Goal: Task Accomplishment & Management: Use online tool/utility

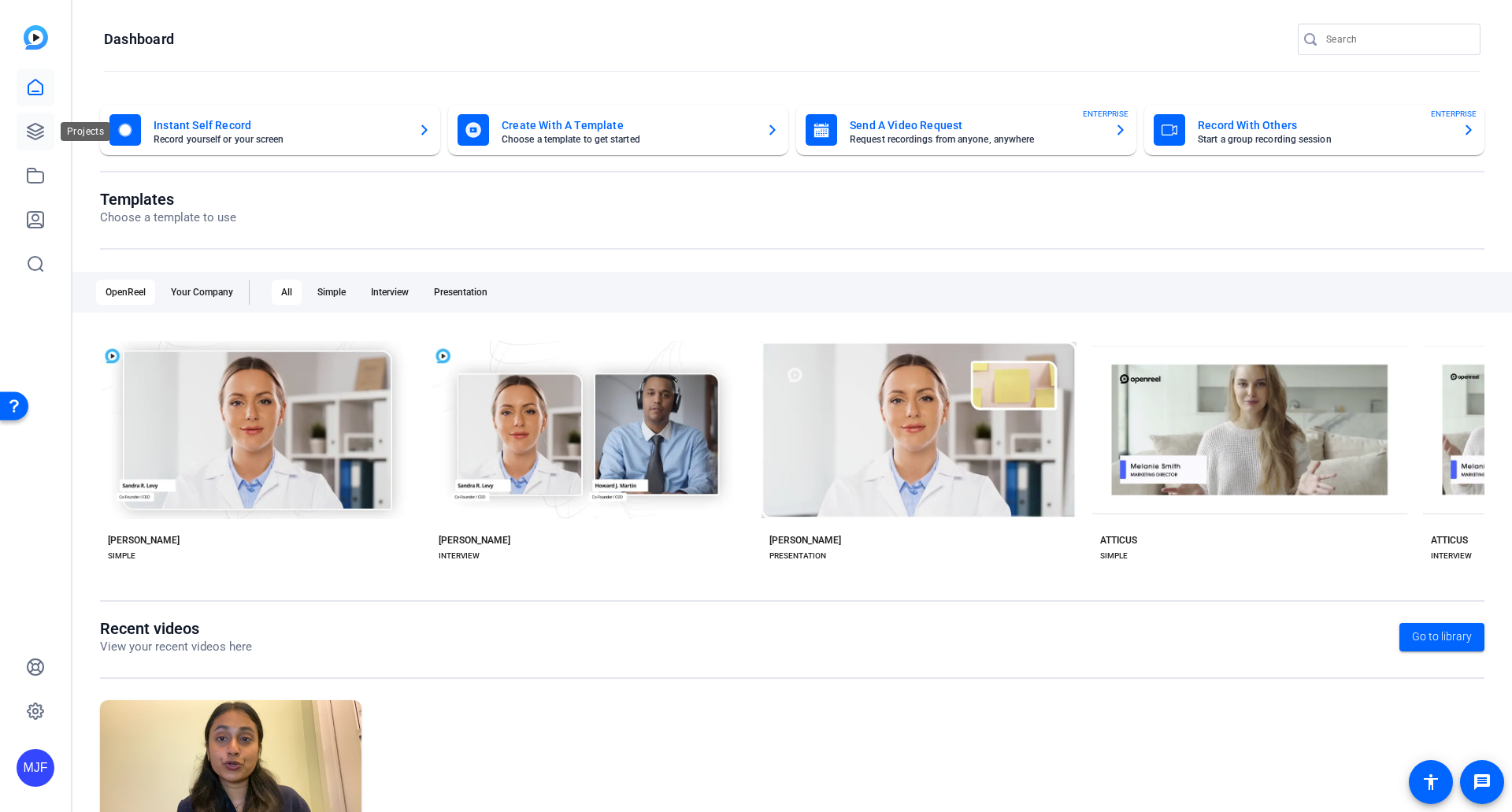
click at [51, 145] on link at bounding box center [35, 131] width 38 height 38
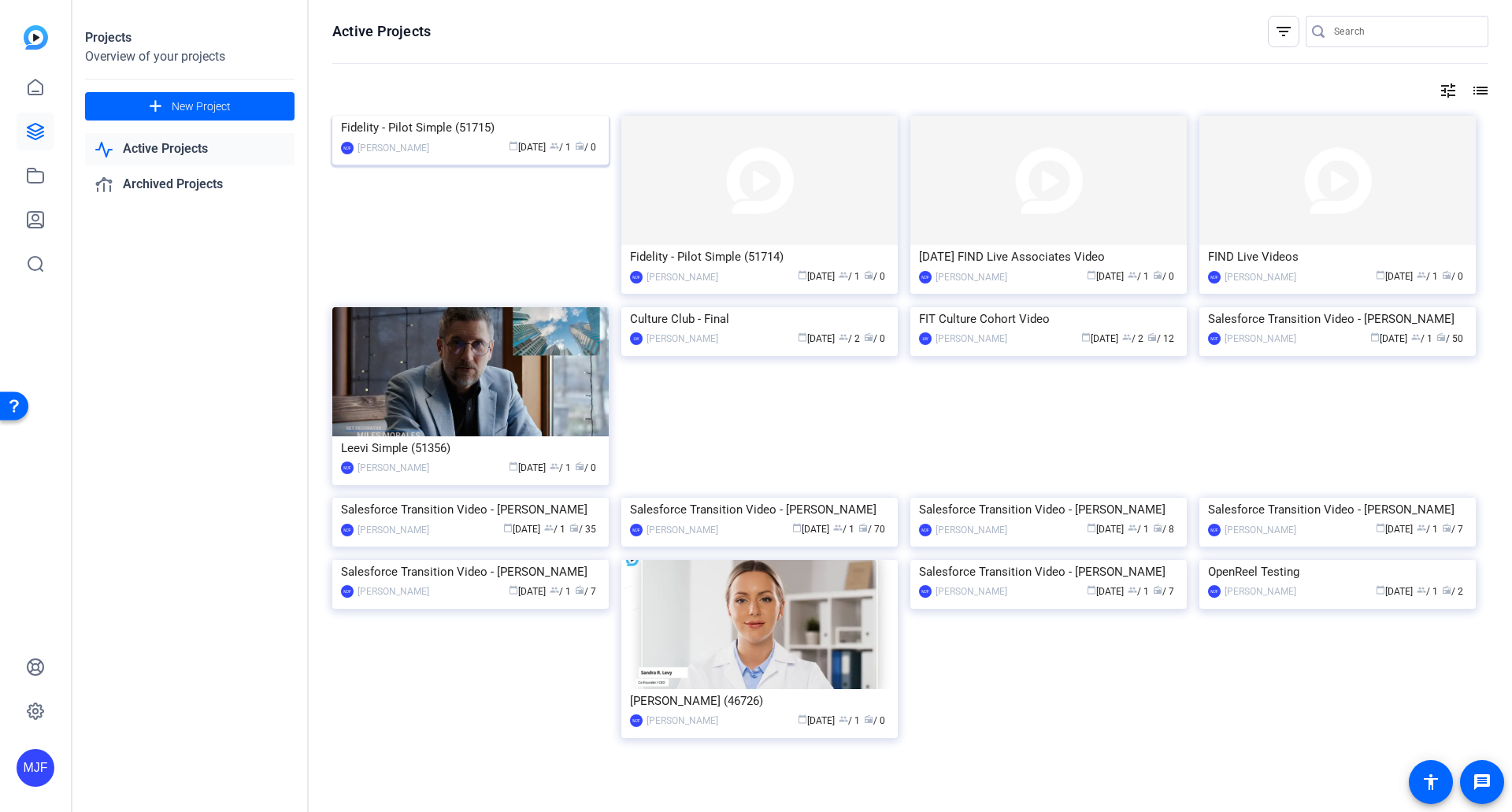
click at [478, 140] on div "Fidelity - Pilot Simple (51715)" at bounding box center [471, 128] width 259 height 24
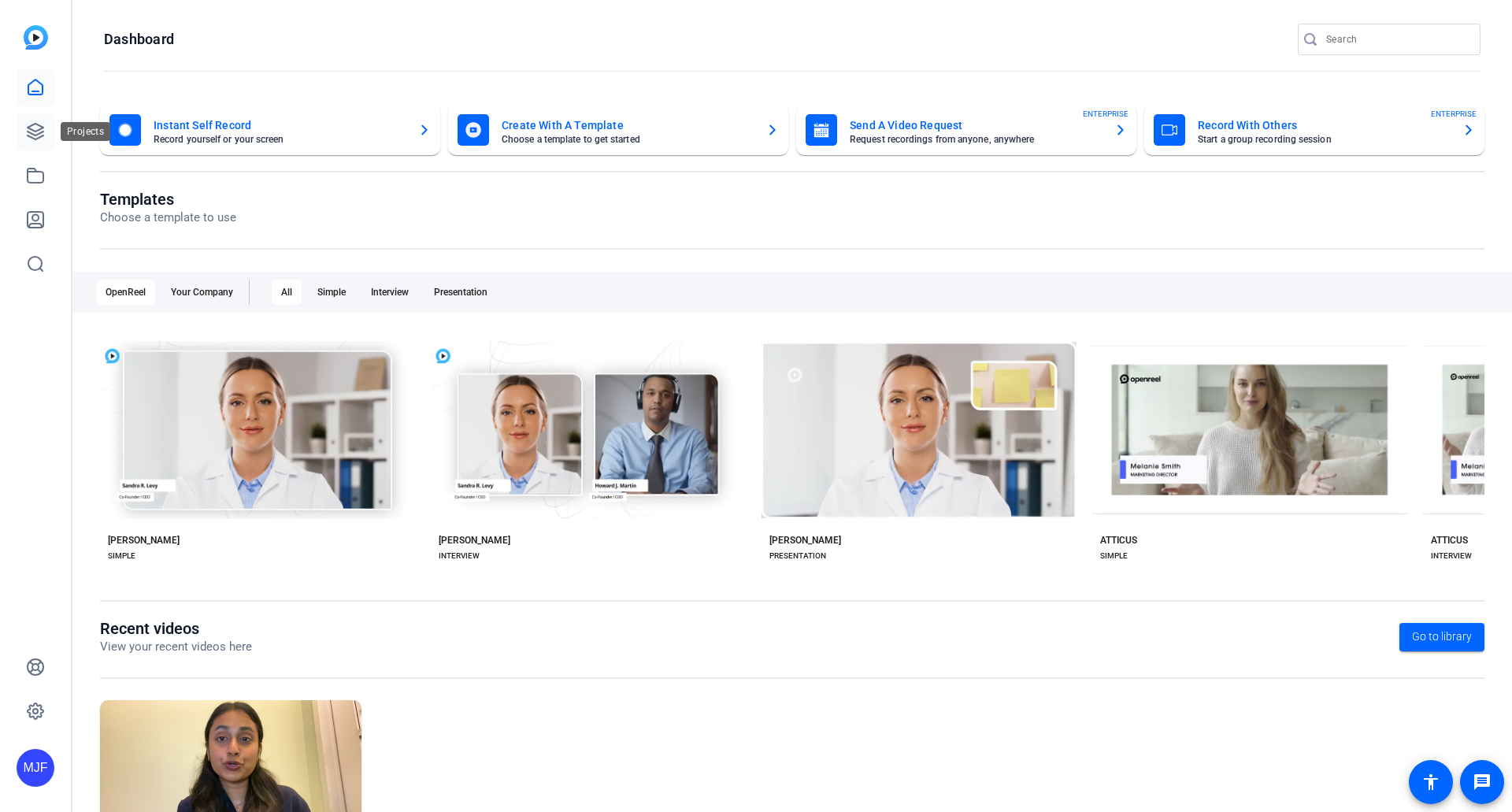
click at [48, 140] on link at bounding box center [35, 131] width 38 height 38
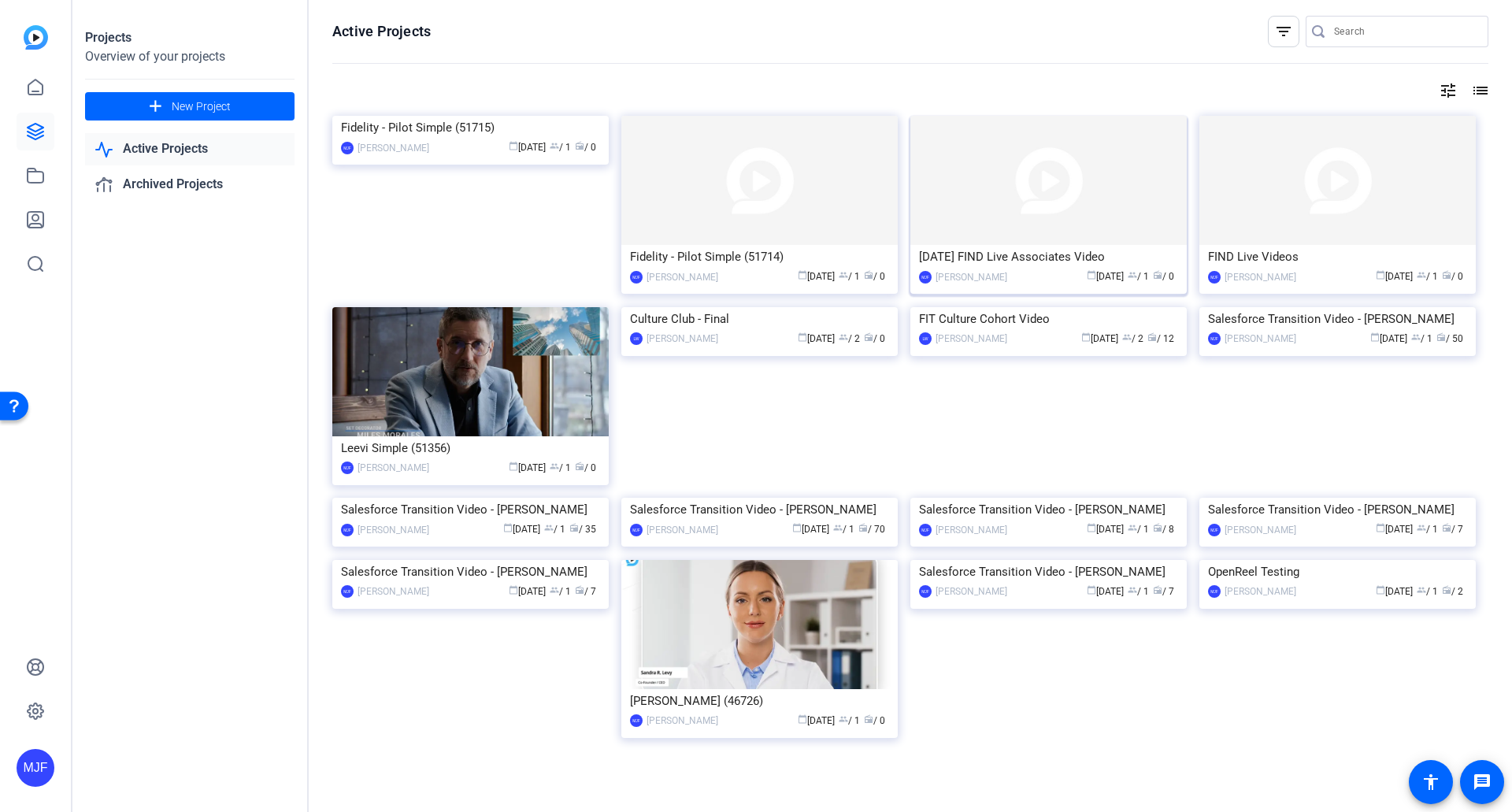
click at [1015, 250] on div "[DATE] FIND Live Associates Video" at bounding box center [1049, 257] width 259 height 24
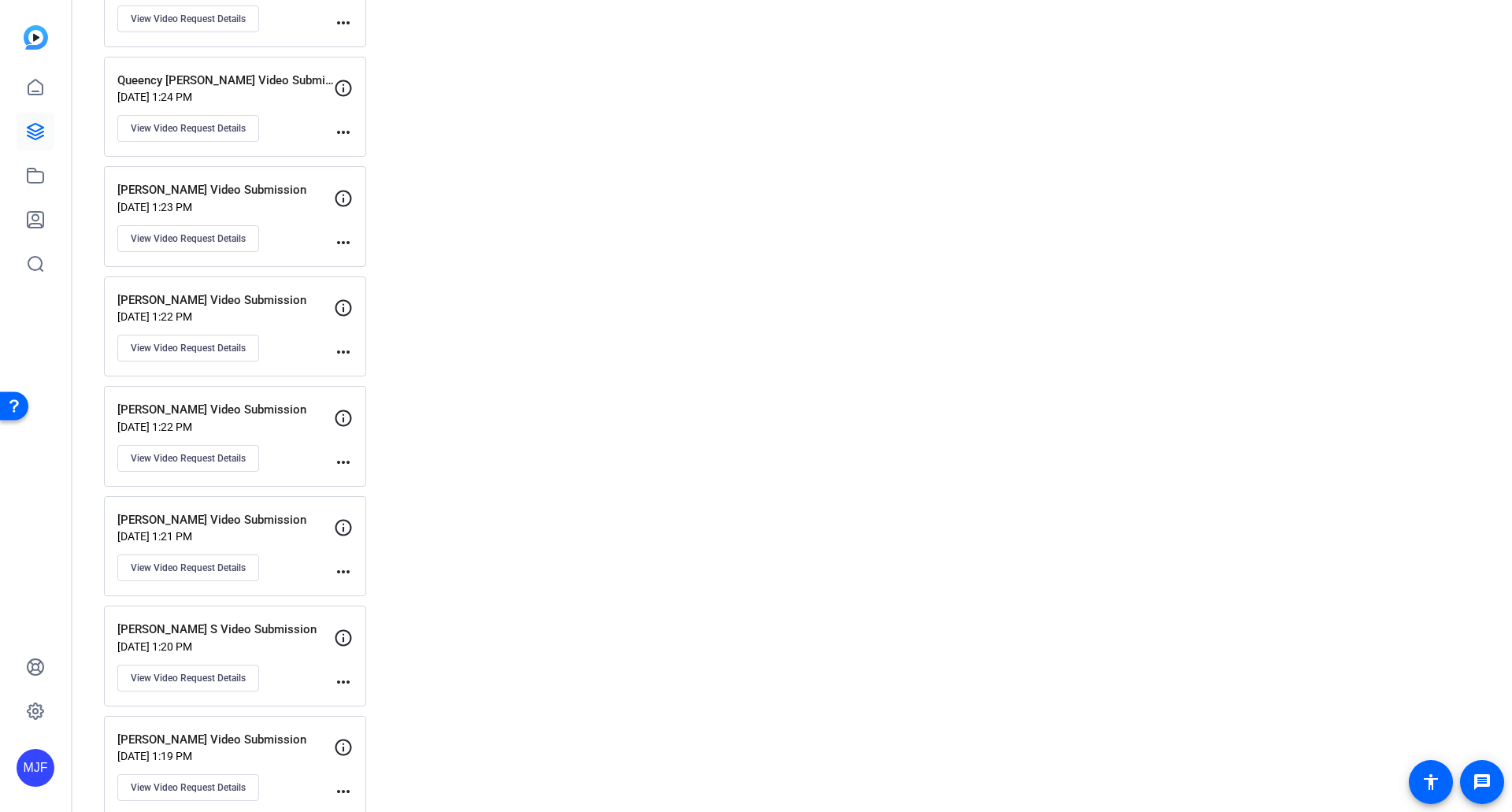
scroll to position [536, 0]
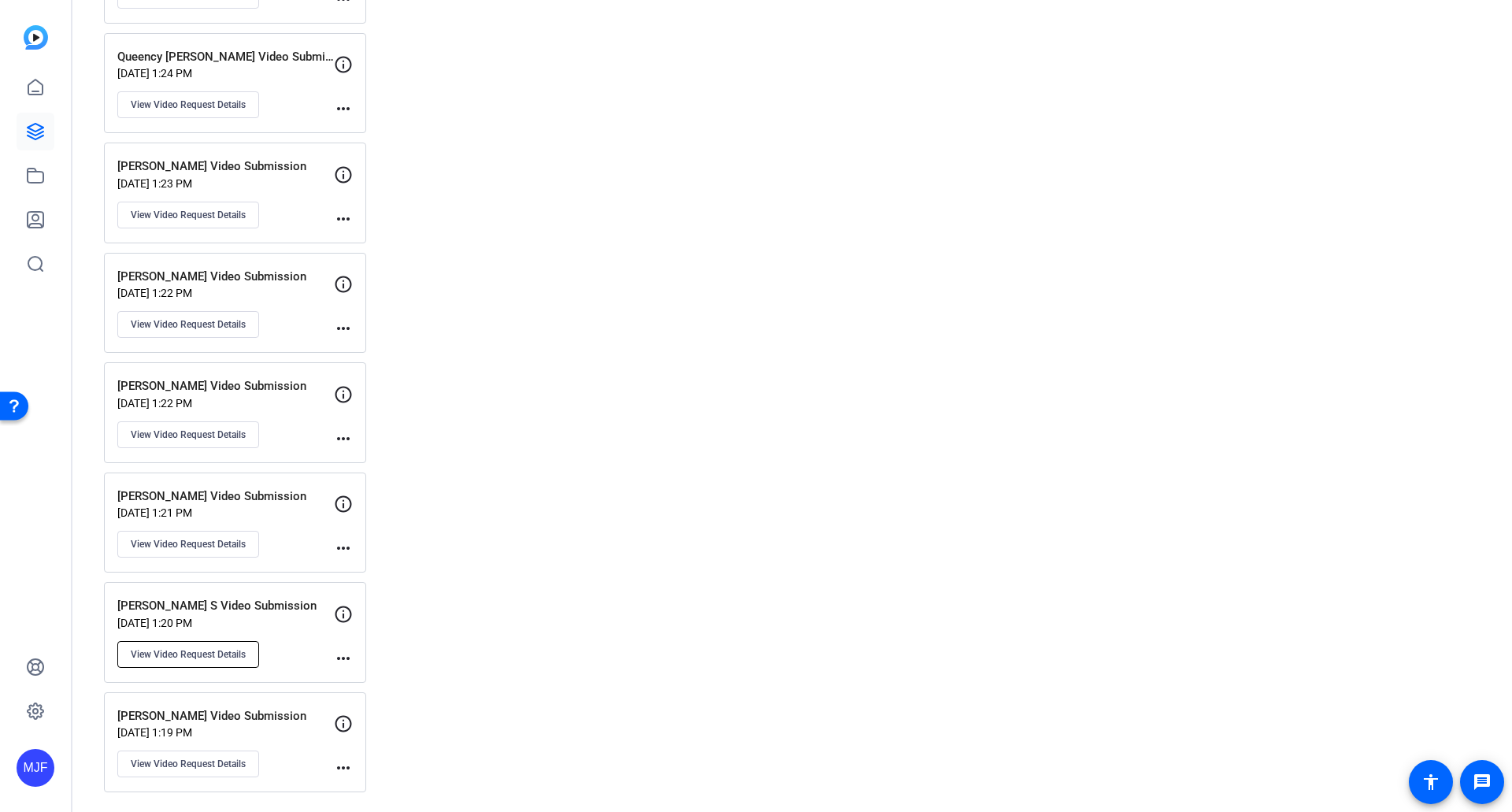
click at [224, 651] on span "View Video Request Details" at bounding box center [188, 655] width 115 height 13
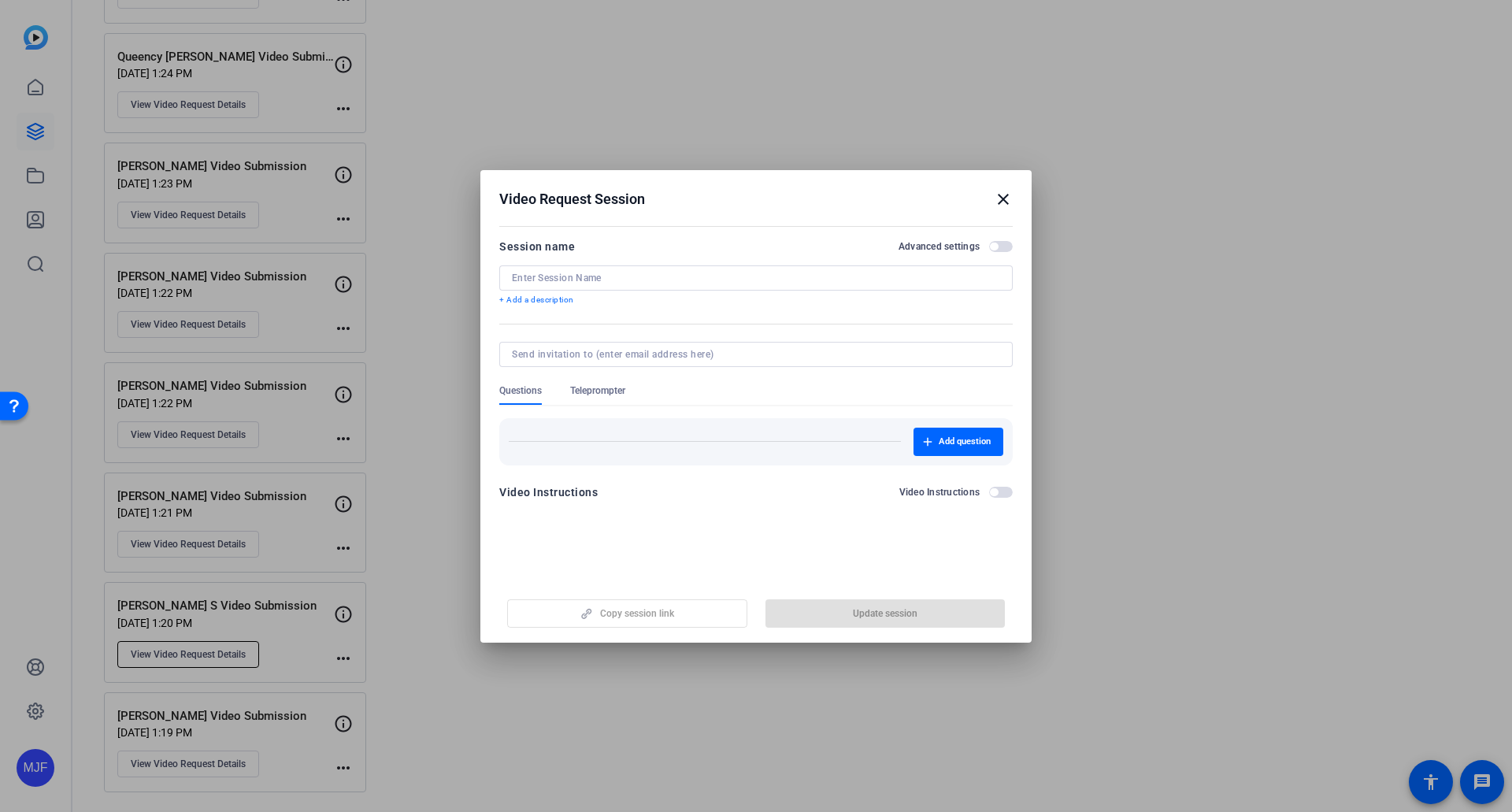
type input "[PERSON_NAME] S Video Submission"
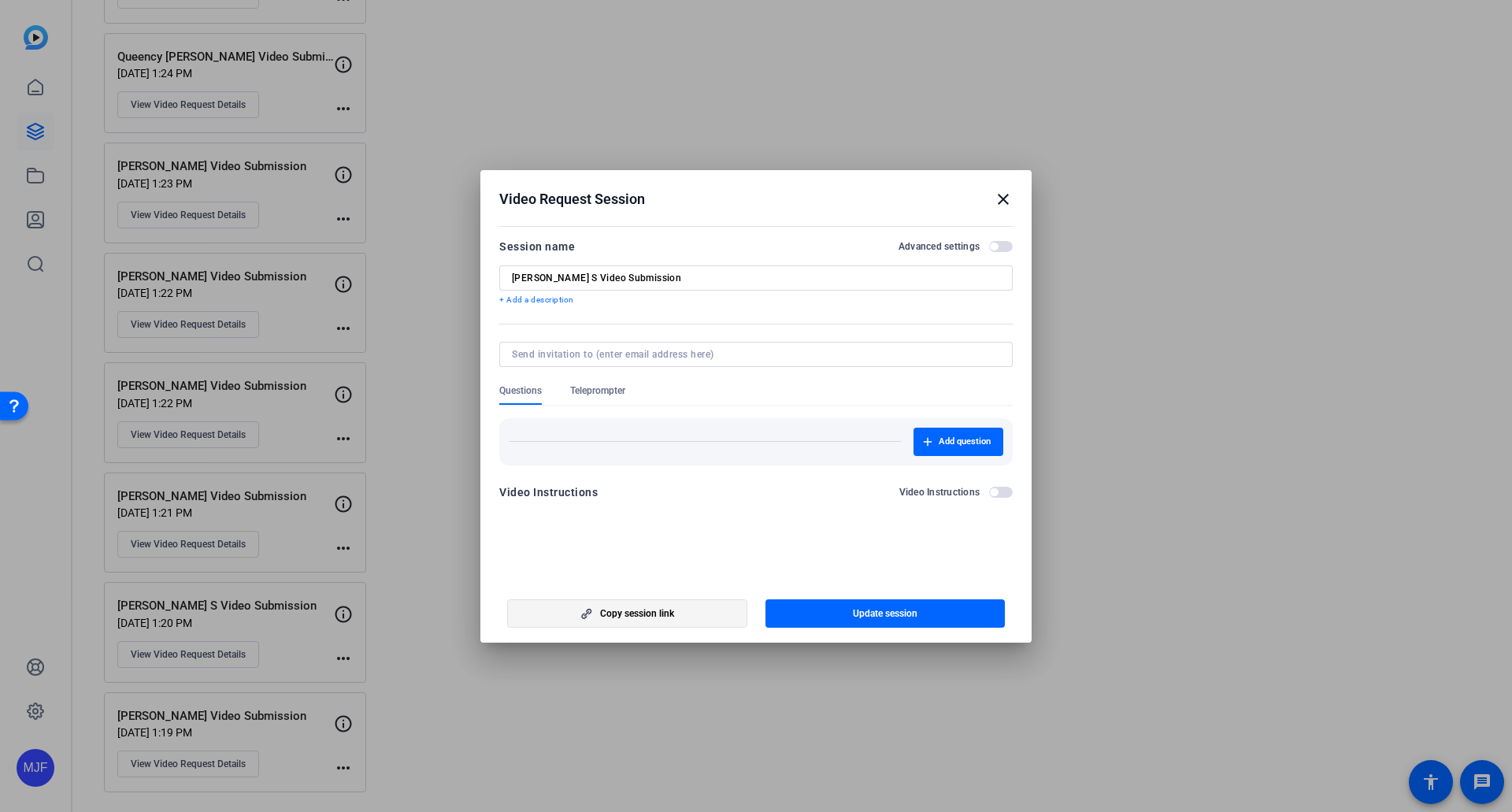
click at [671, 612] on span "Copy session link" at bounding box center [637, 613] width 74 height 13
click at [1004, 205] on mat-icon "close" at bounding box center [1003, 199] width 19 height 19
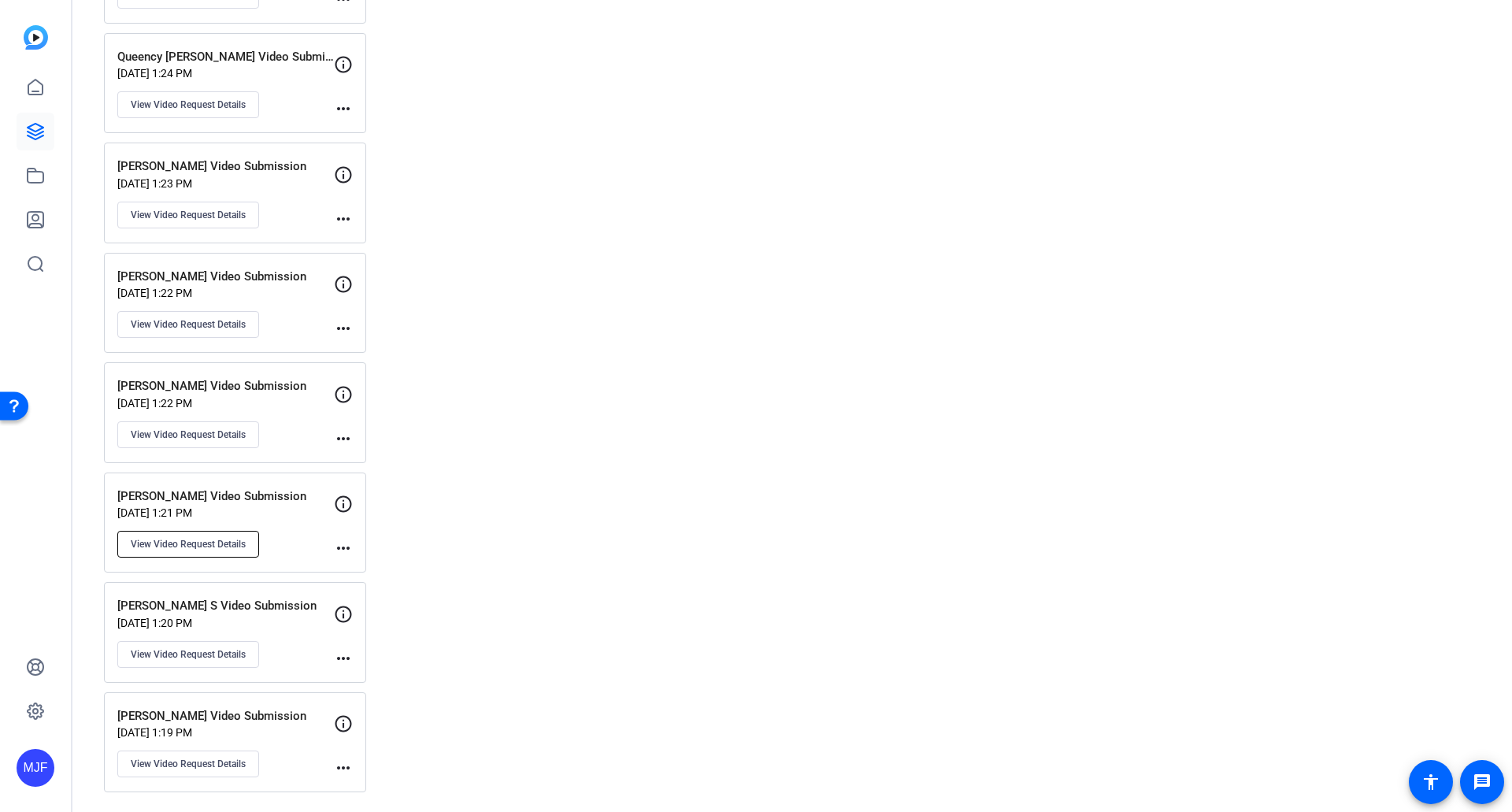
click at [217, 552] on button "View Video Request Details" at bounding box center [188, 543] width 142 height 27
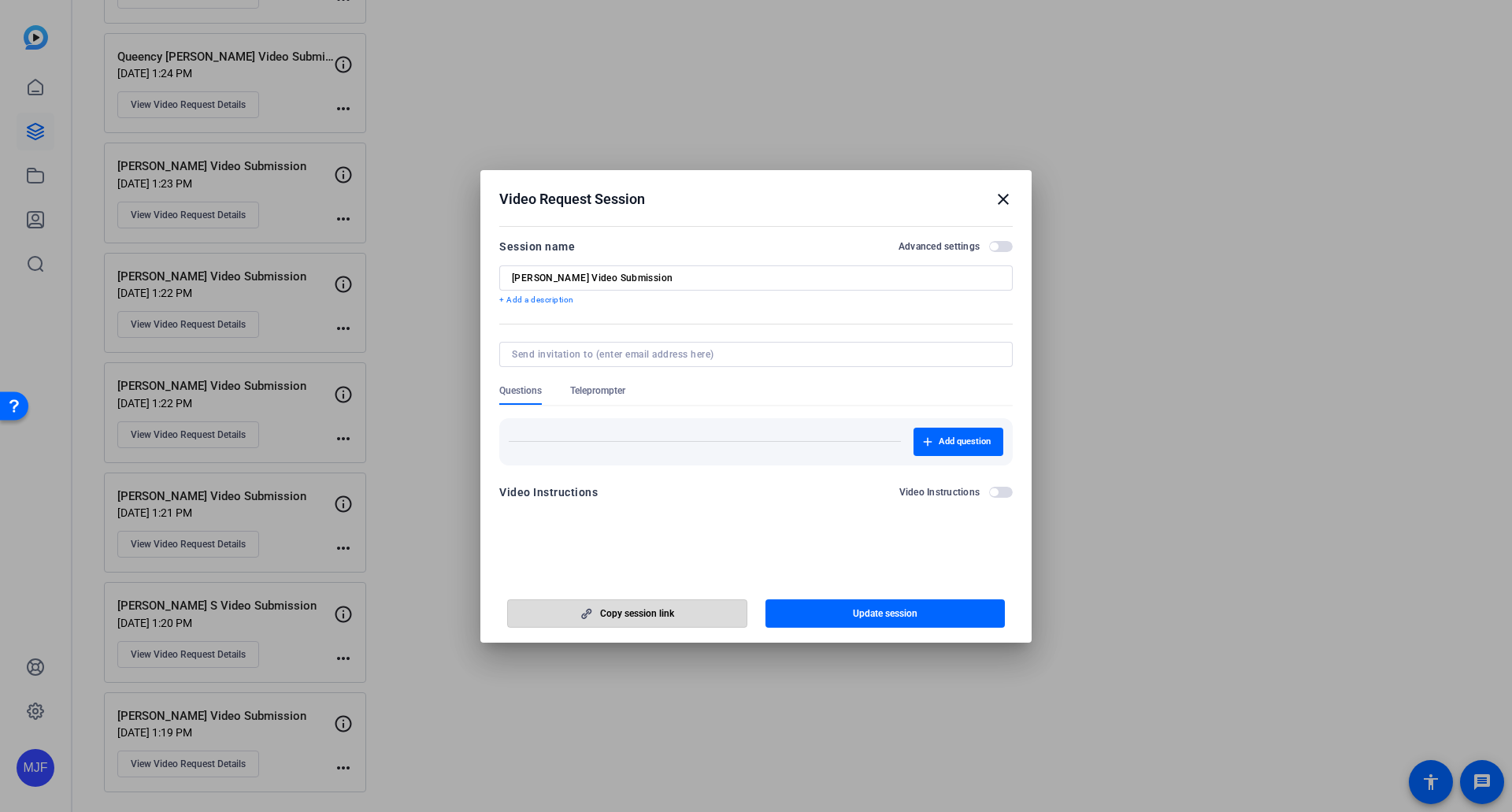
click at [637, 613] on span "Copy session link" at bounding box center [637, 613] width 74 height 13
click at [1001, 206] on mat-icon "close" at bounding box center [1003, 199] width 19 height 19
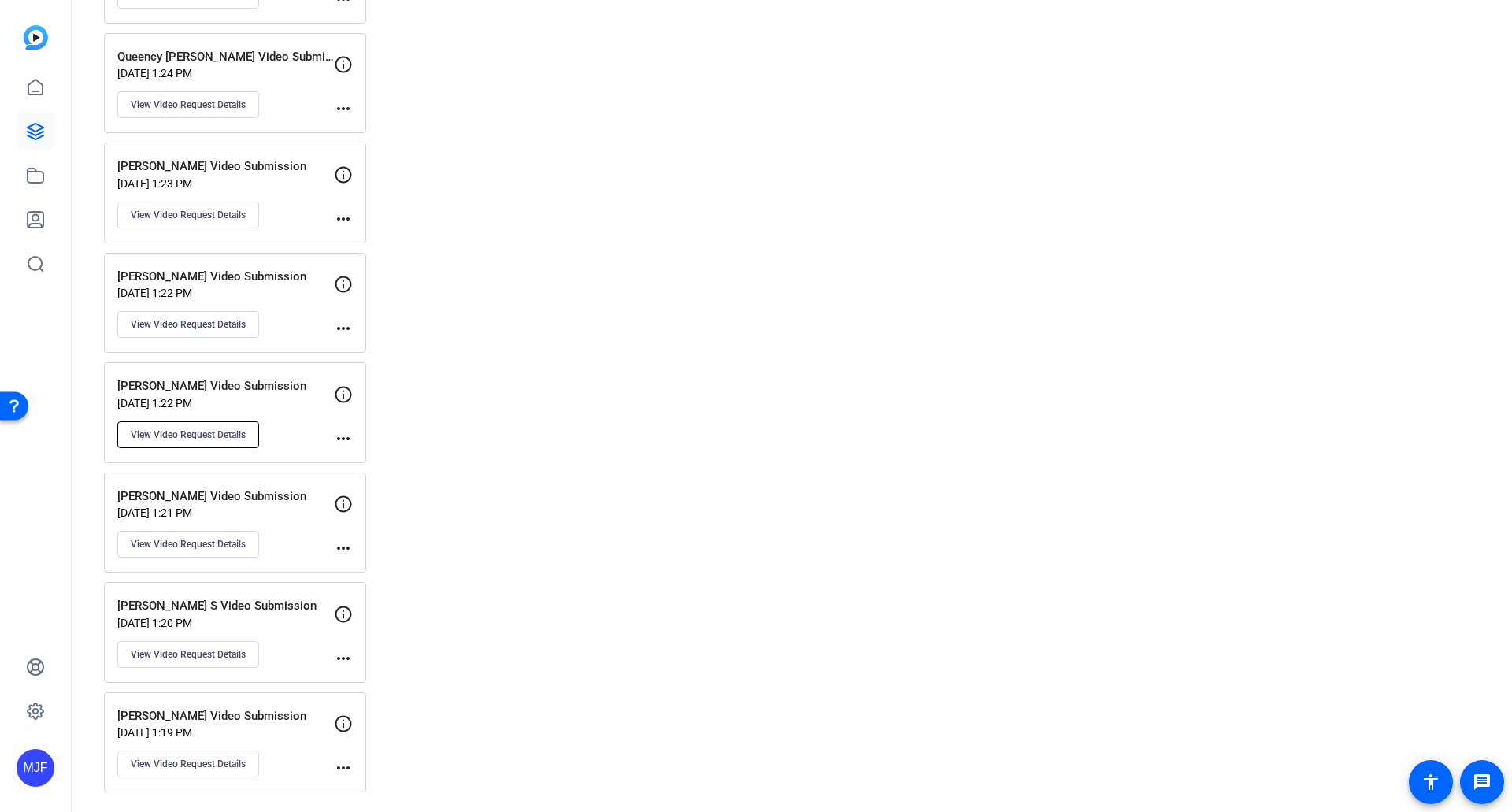
click at [183, 432] on span "View Video Request Details" at bounding box center [188, 435] width 115 height 13
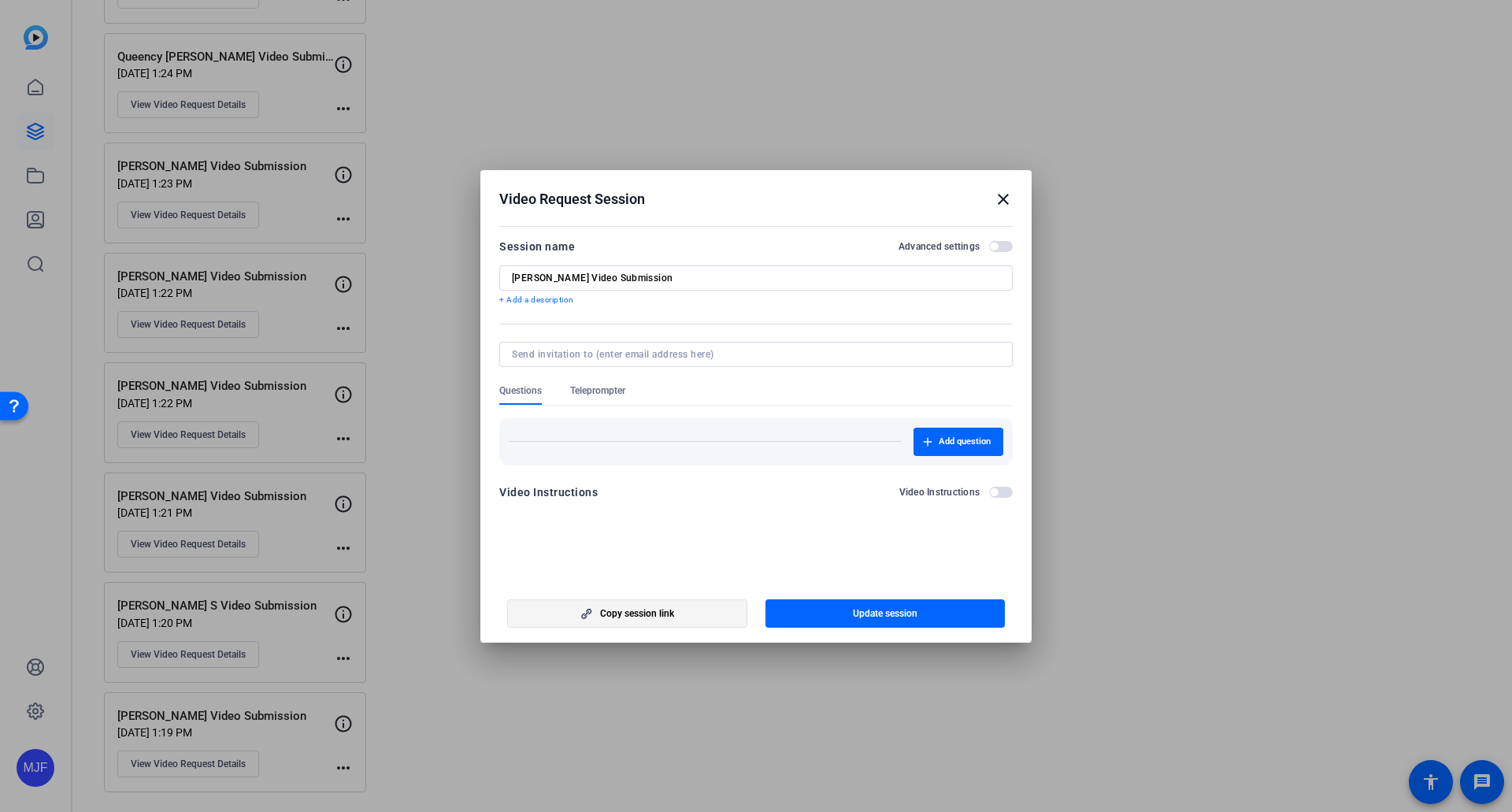
click at [599, 617] on span "button" at bounding box center [628, 613] width 239 height 38
click at [689, 623] on span "button" at bounding box center [628, 613] width 239 height 38
click at [1006, 200] on mat-icon "close" at bounding box center [1003, 199] width 19 height 19
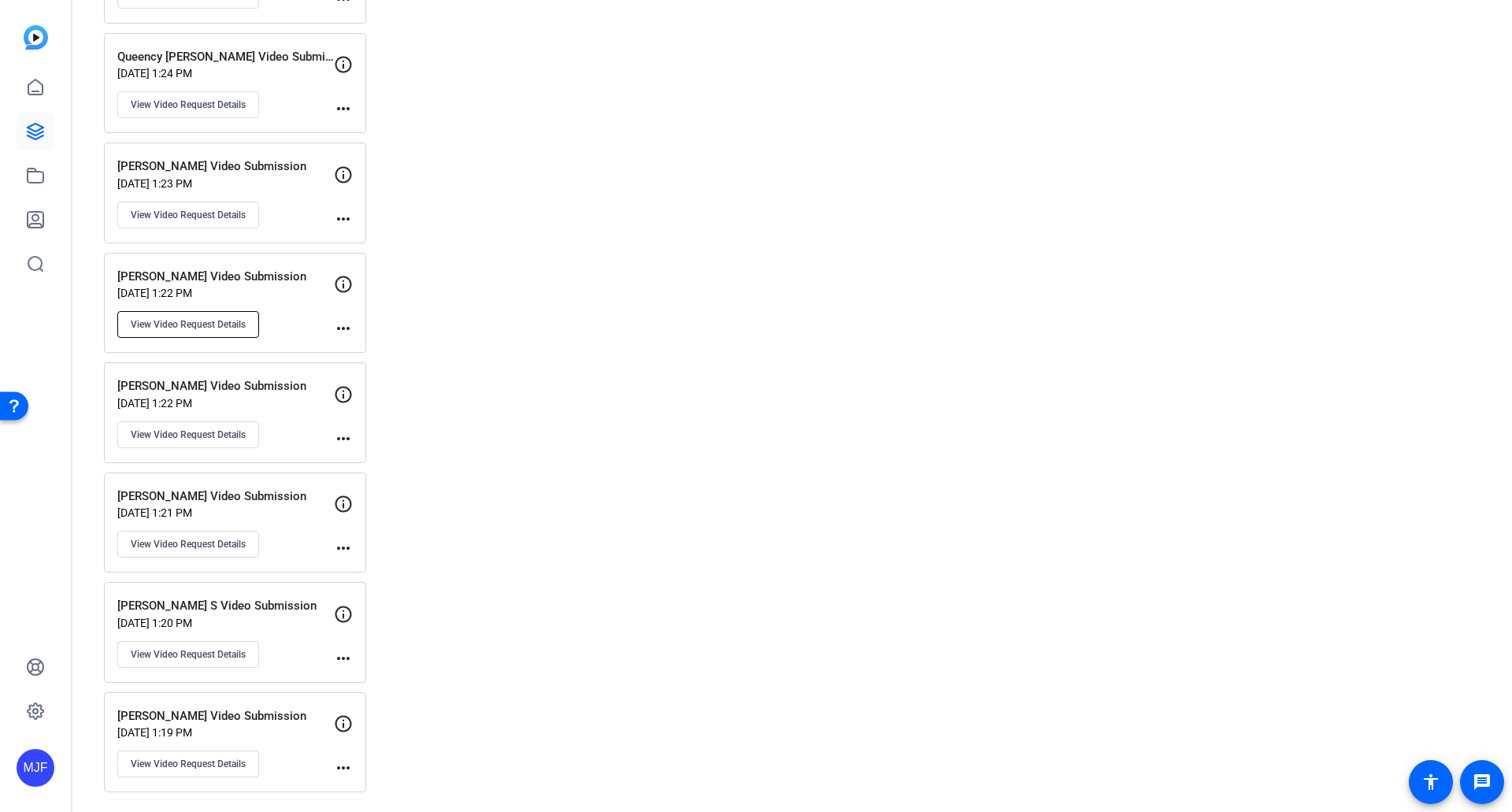
click at [225, 326] on span "View Video Request Details" at bounding box center [188, 325] width 115 height 13
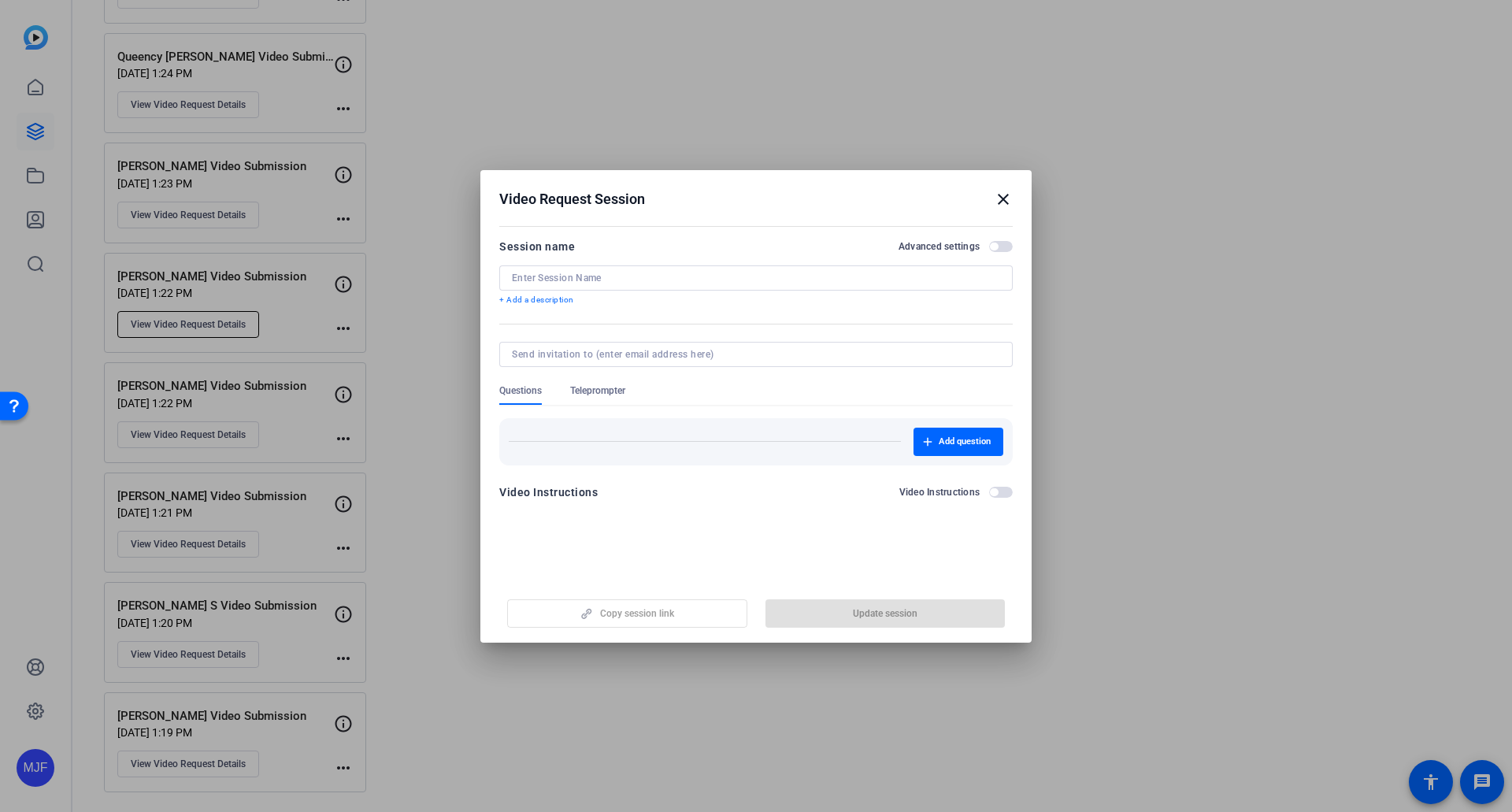
type input "[PERSON_NAME] Video Submission"
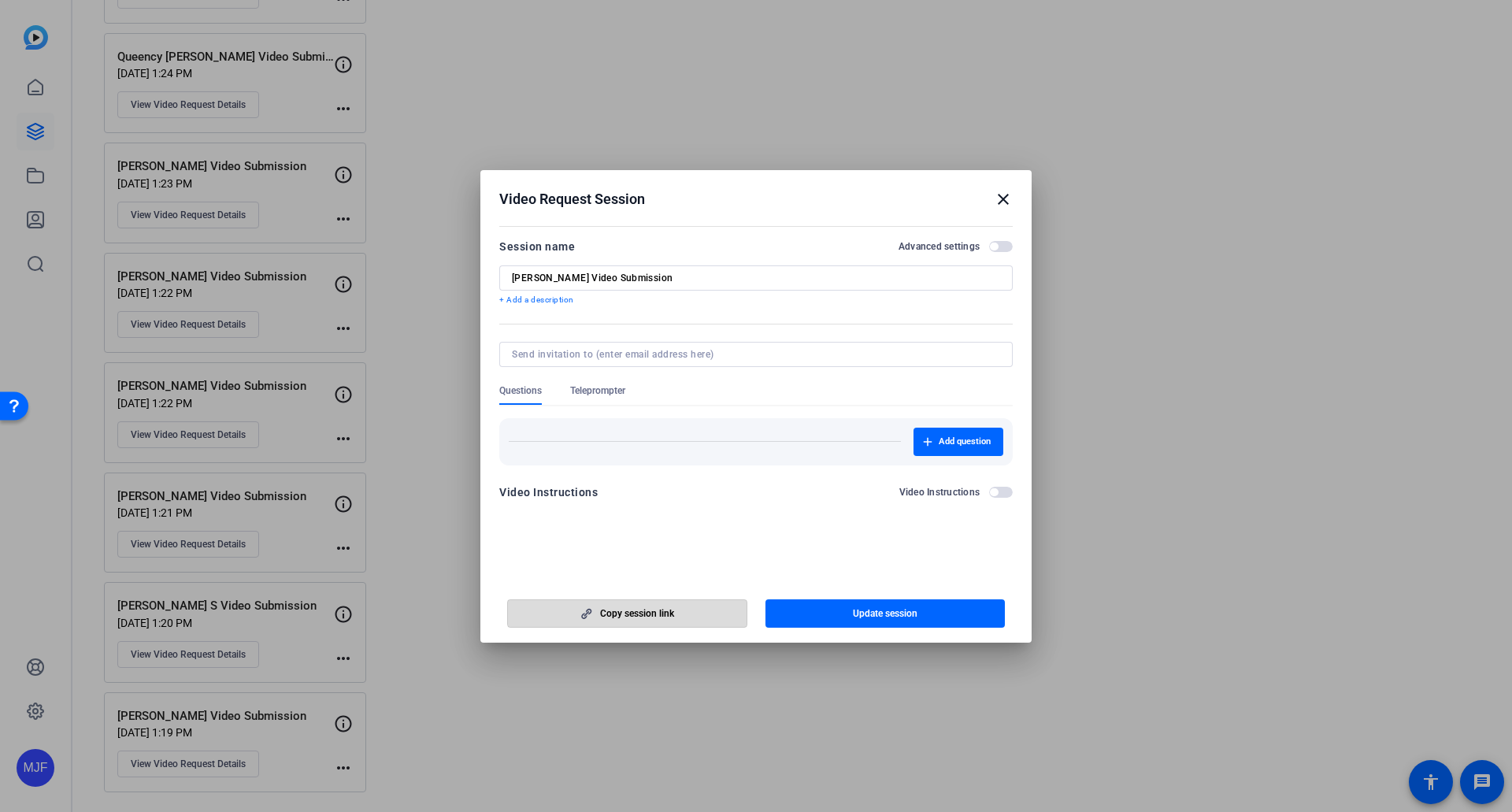
click at [636, 611] on span "Copy session link" at bounding box center [637, 613] width 74 height 13
click at [1007, 198] on mat-icon "close" at bounding box center [1003, 199] width 19 height 19
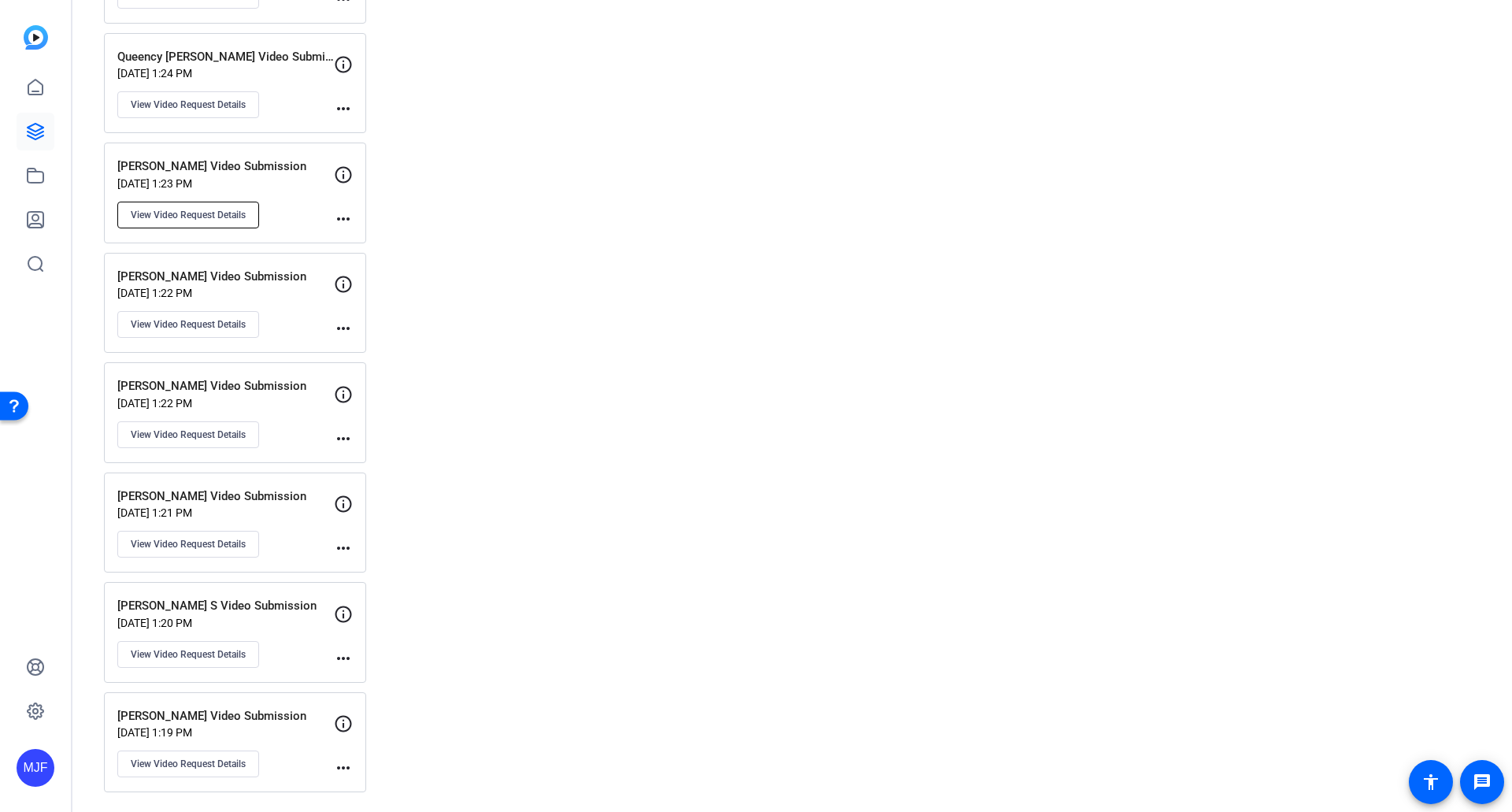
click at [182, 214] on span "View Video Request Details" at bounding box center [188, 215] width 115 height 13
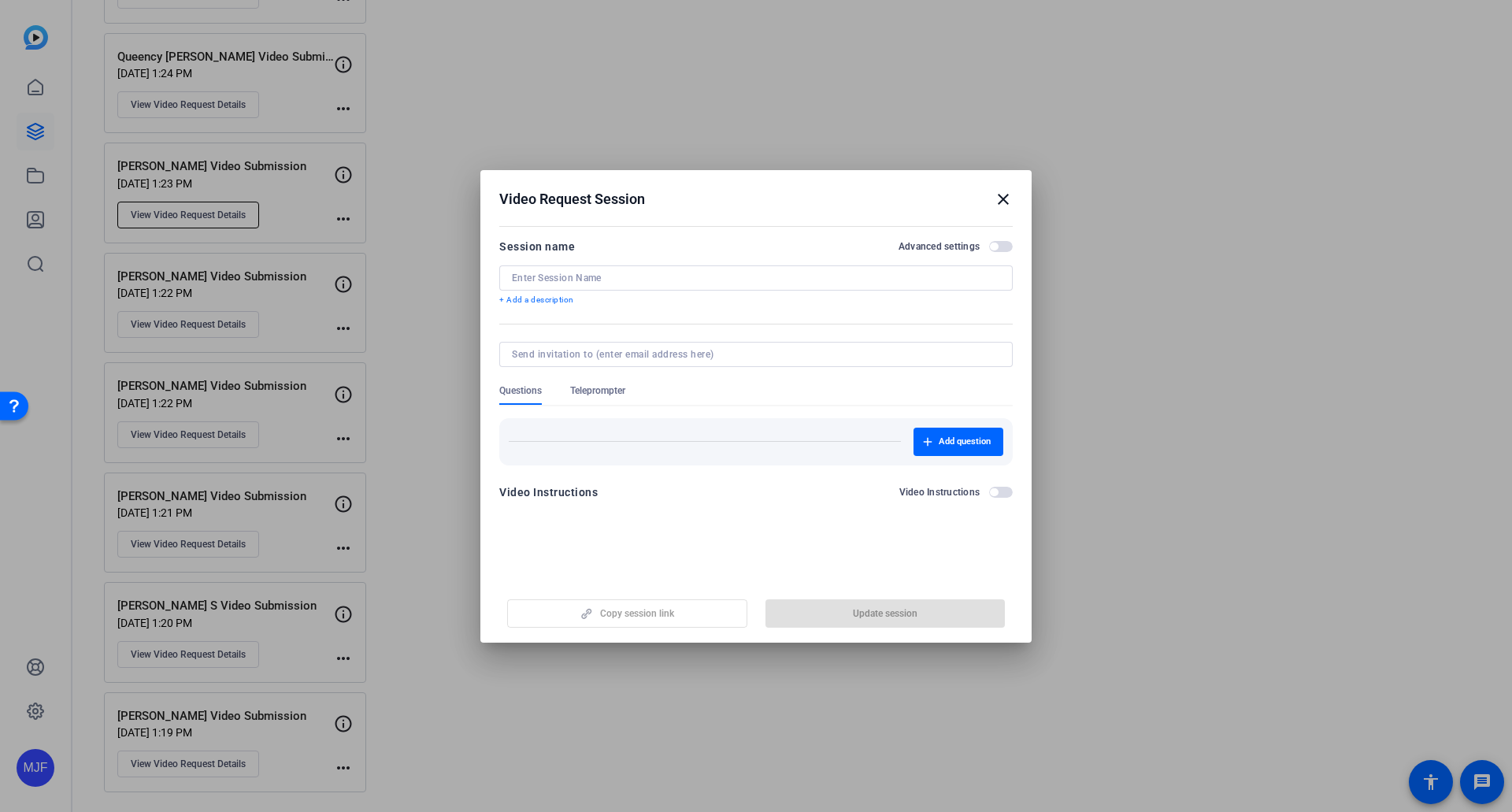
type input "[PERSON_NAME] Video Submission"
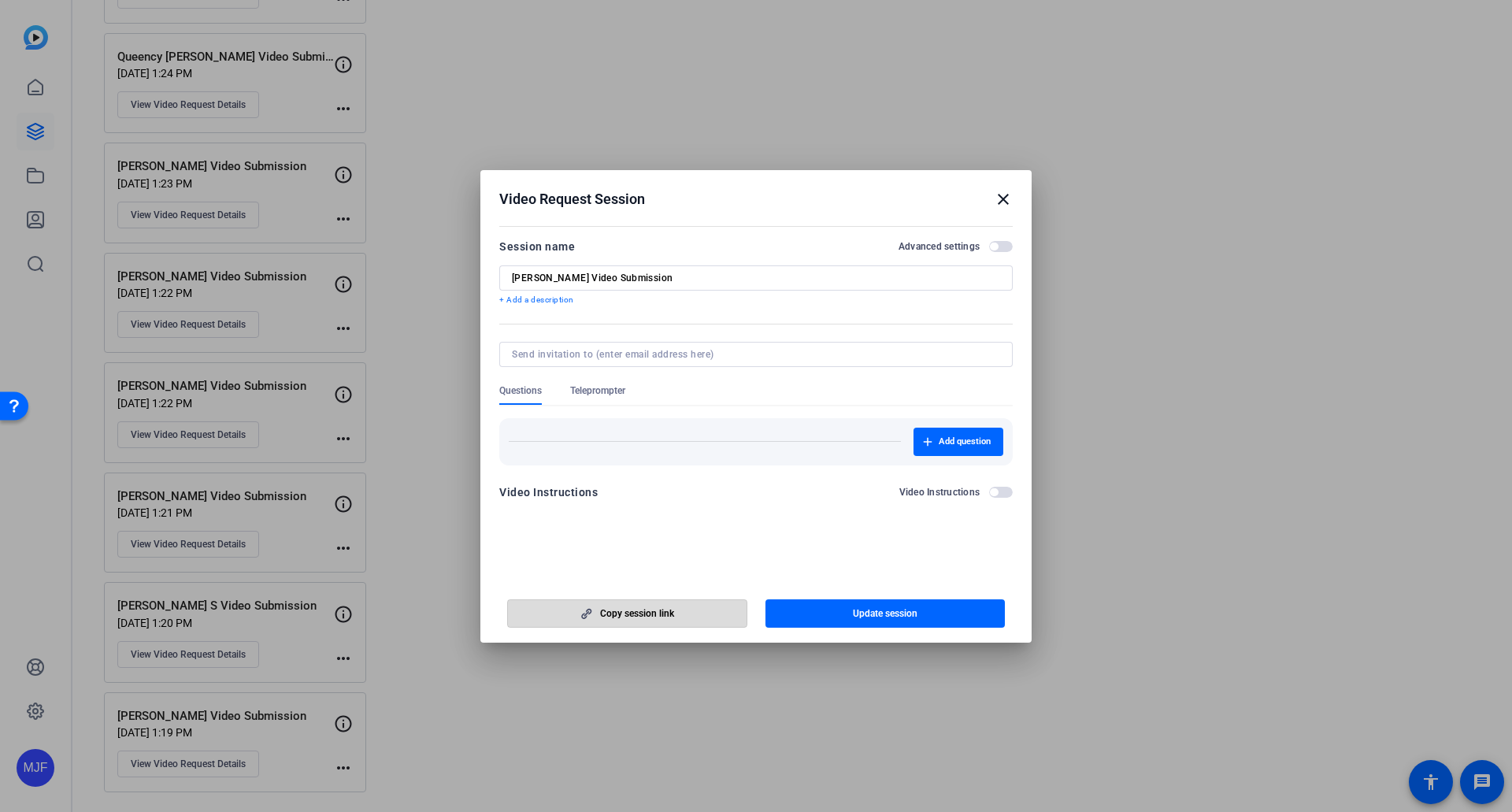
click at [618, 612] on span "Copy session link" at bounding box center [637, 613] width 74 height 13
click at [1007, 195] on mat-icon "close" at bounding box center [1003, 199] width 19 height 19
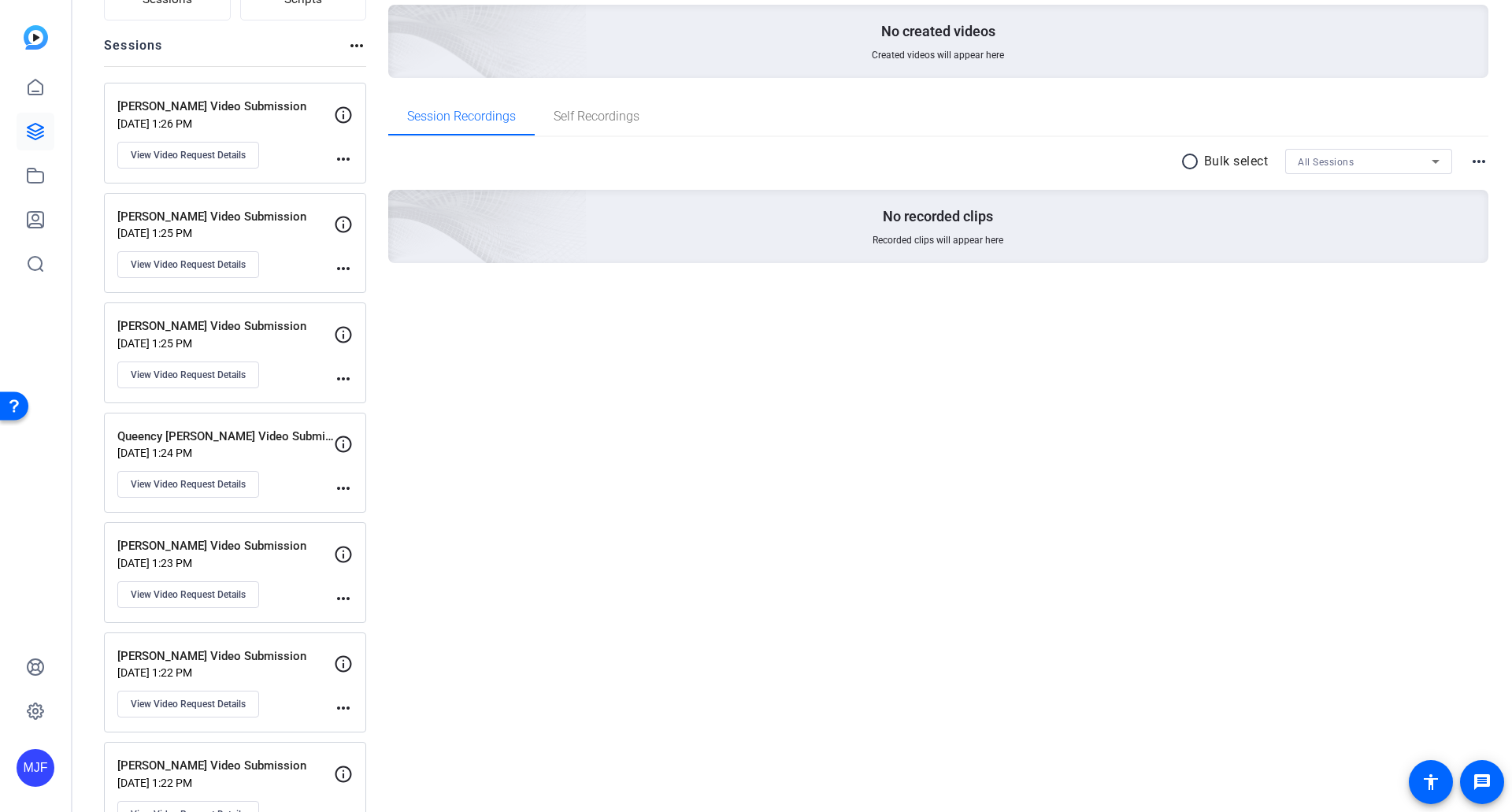
scroll to position [157, 0]
click at [187, 491] on button "View Video Request Details" at bounding box center [188, 483] width 142 height 27
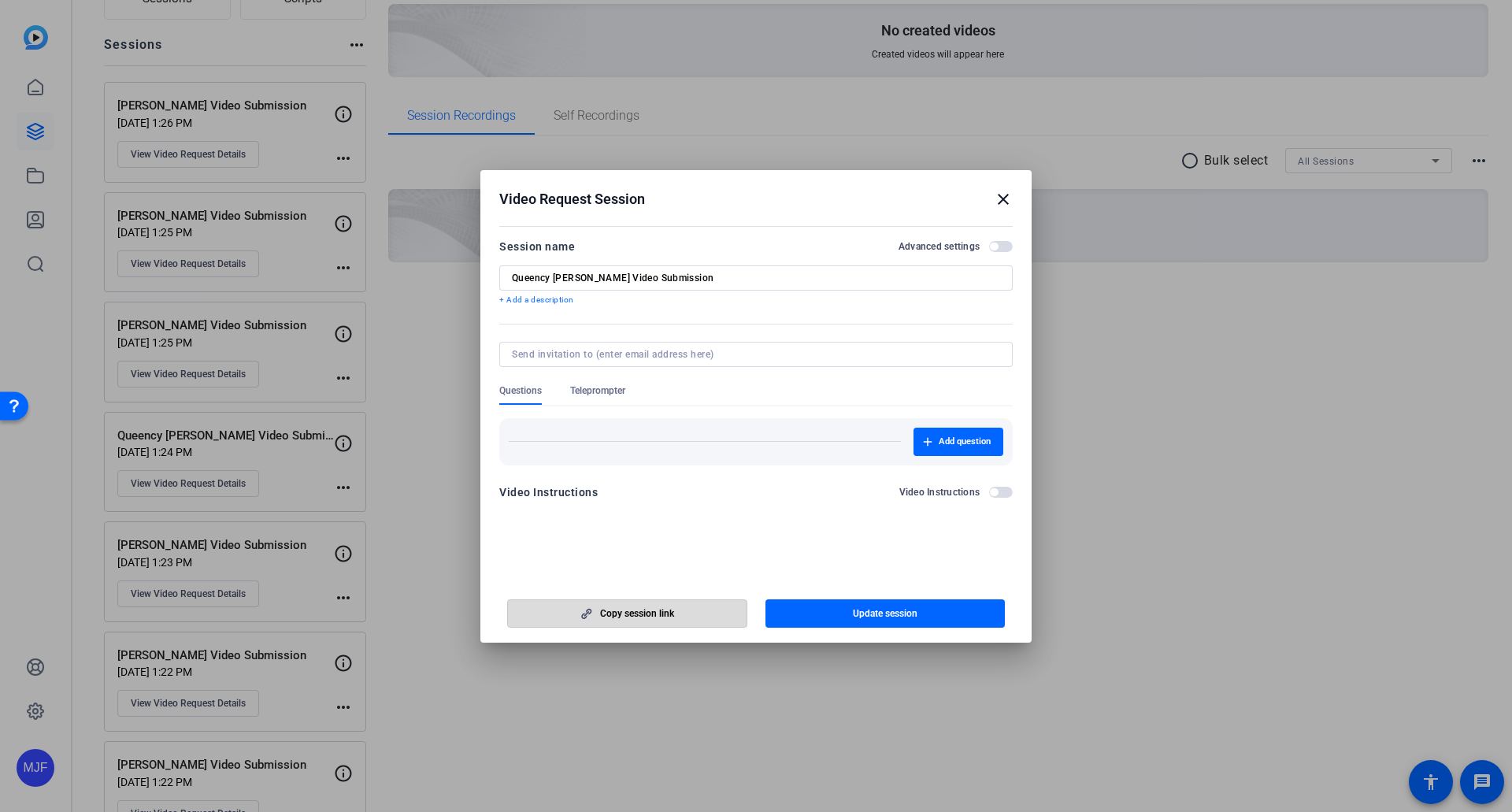
click at [594, 617] on icon "button" at bounding box center [585, 613] width 19 height 11
click at [1003, 200] on mat-icon "close" at bounding box center [1003, 199] width 19 height 19
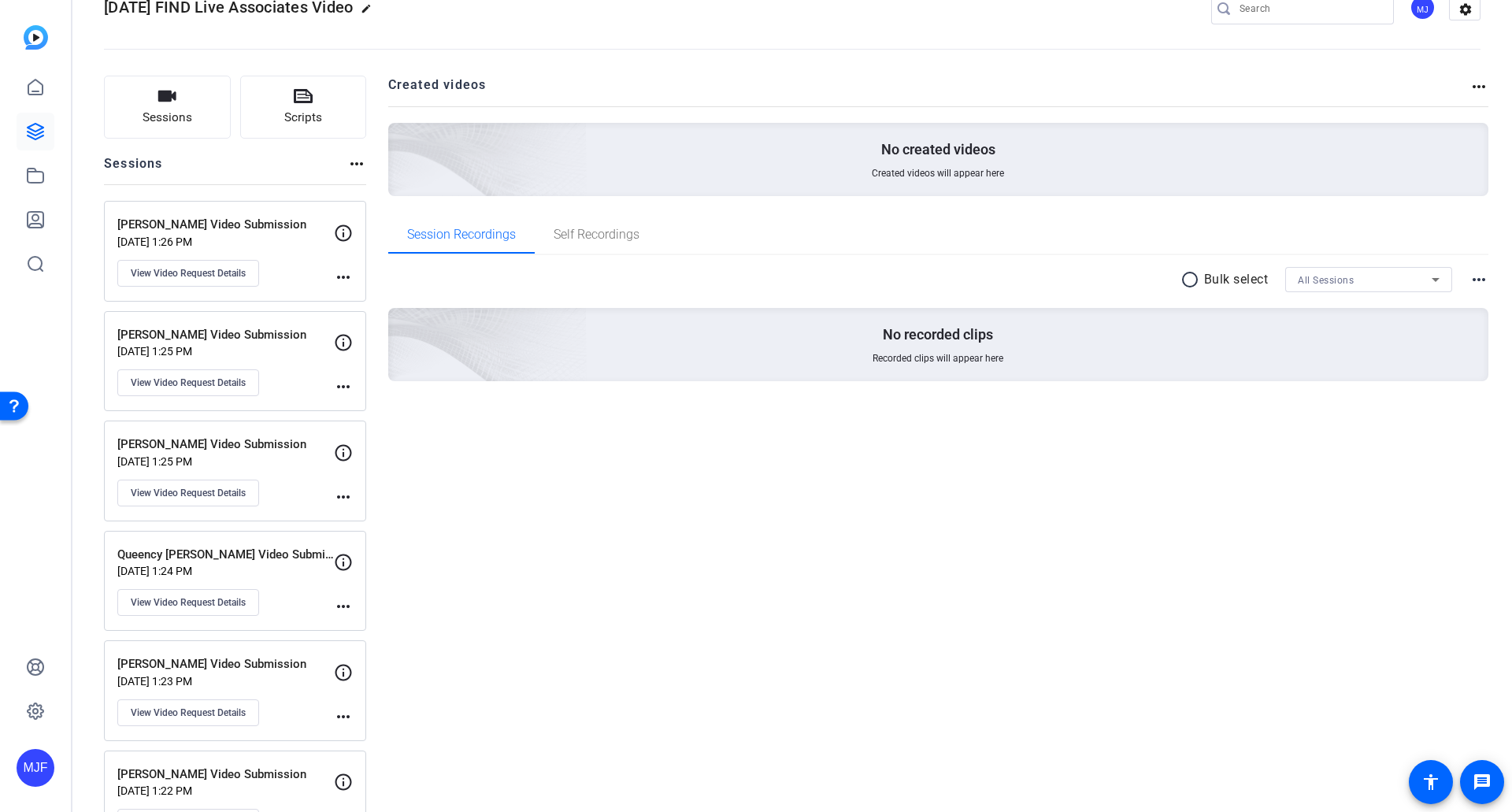
scroll to position [0, 0]
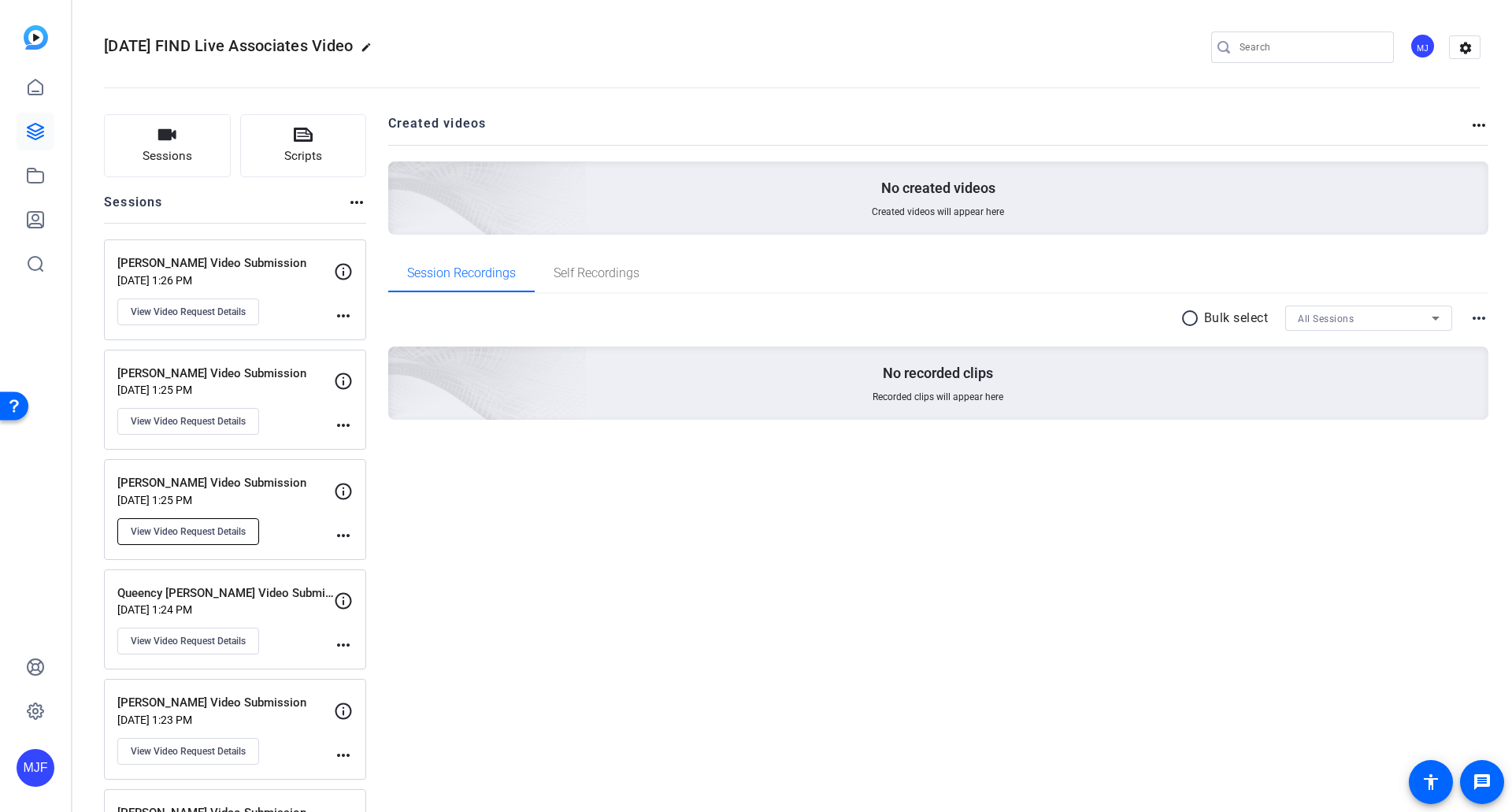
click at [211, 519] on button "View Video Request Details" at bounding box center [188, 532] width 142 height 27
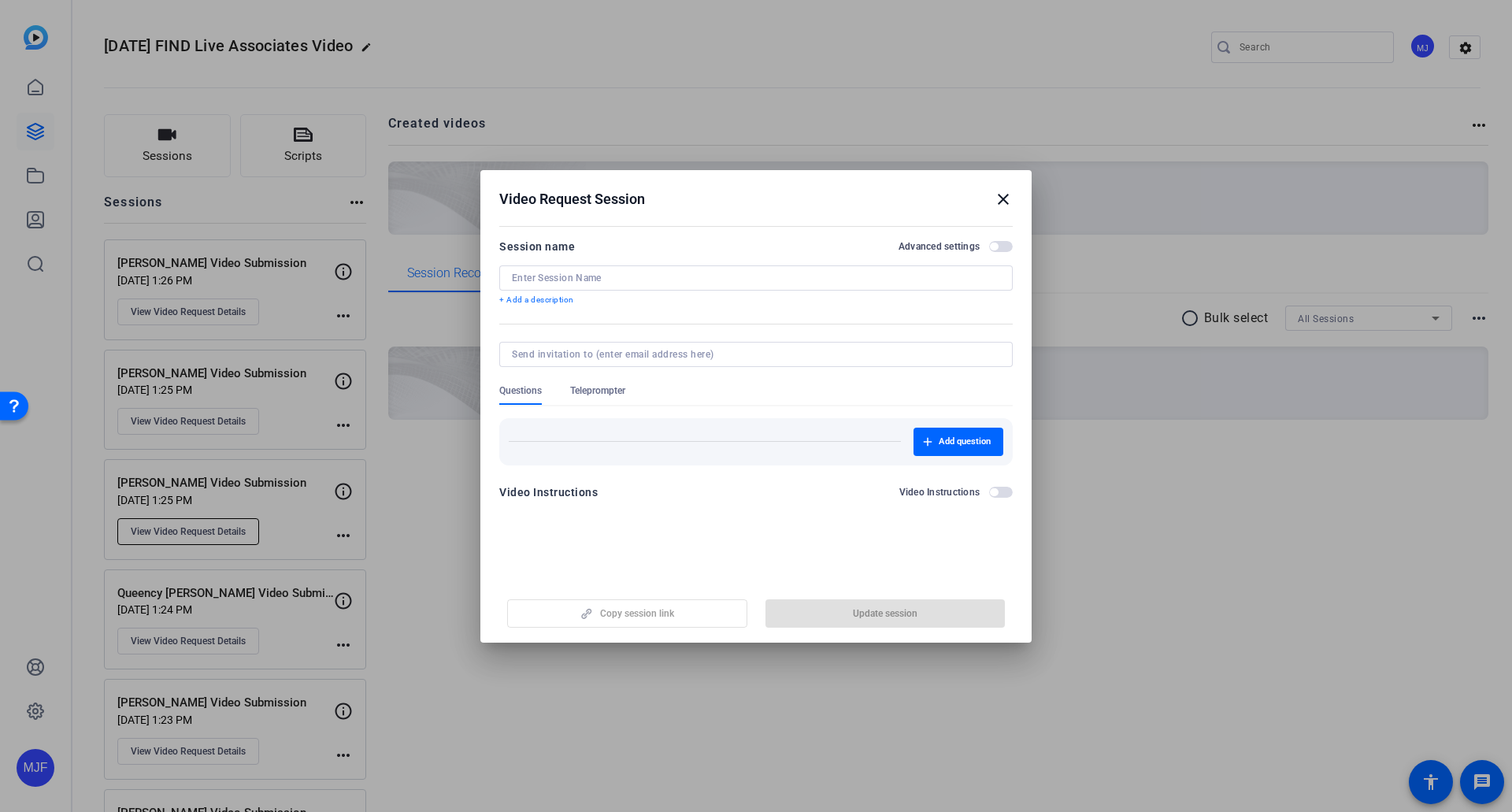
type input "[PERSON_NAME] Video Submission"
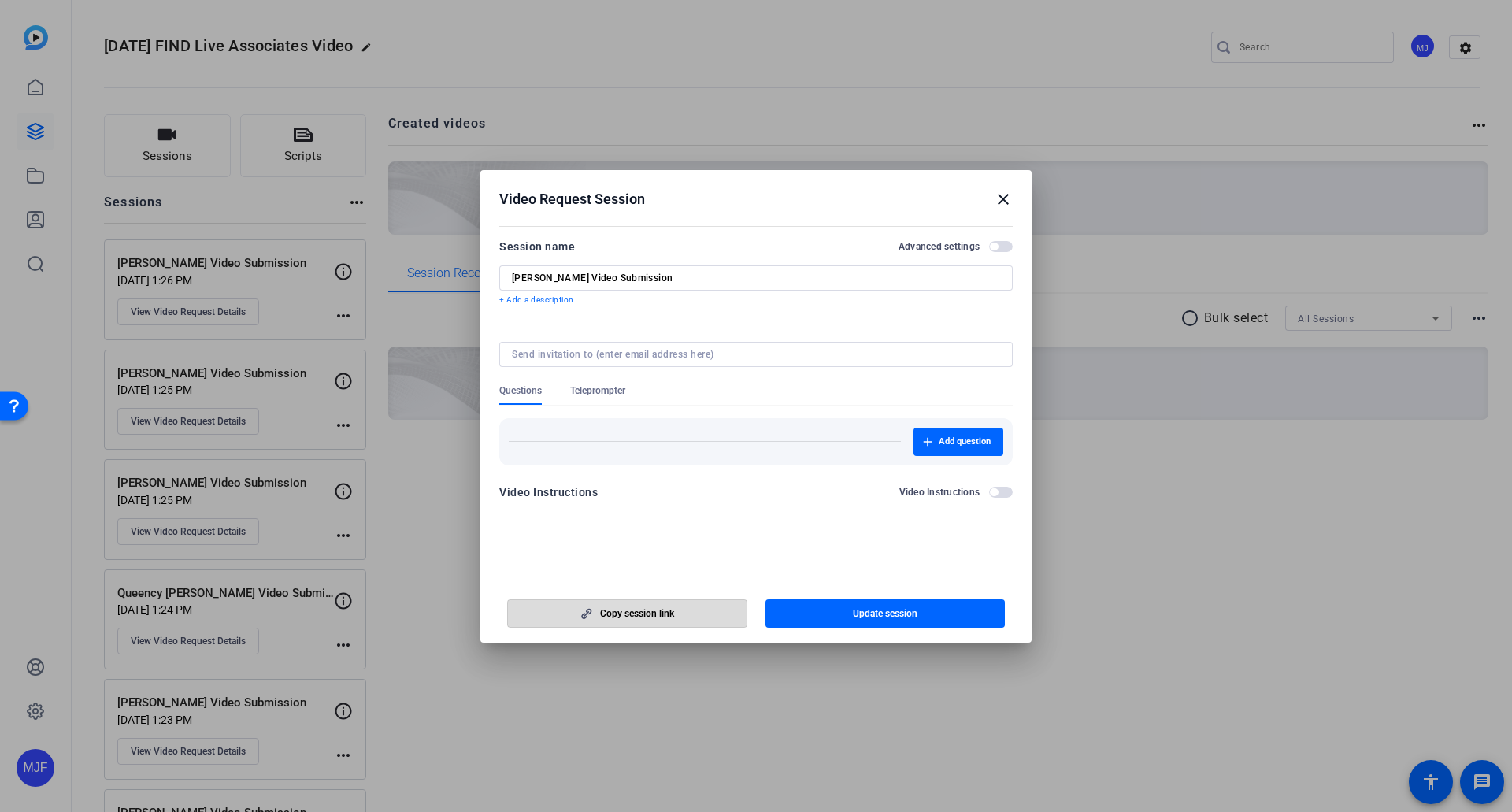
click at [608, 608] on span "Copy session link" at bounding box center [637, 613] width 74 height 13
click at [1009, 204] on mat-icon "close" at bounding box center [1003, 199] width 19 height 19
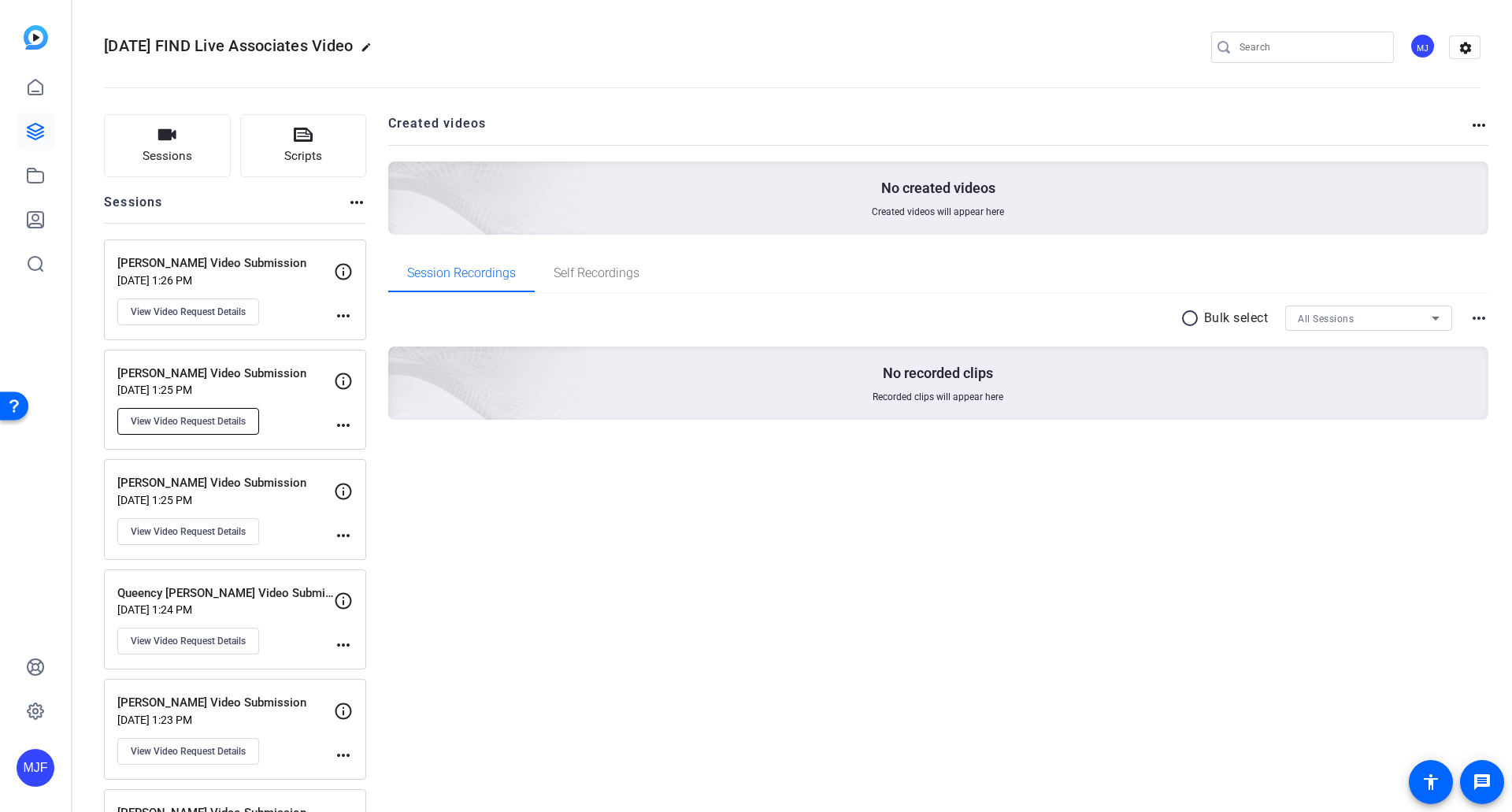
click at [197, 426] on span "View Video Request Details" at bounding box center [188, 421] width 115 height 13
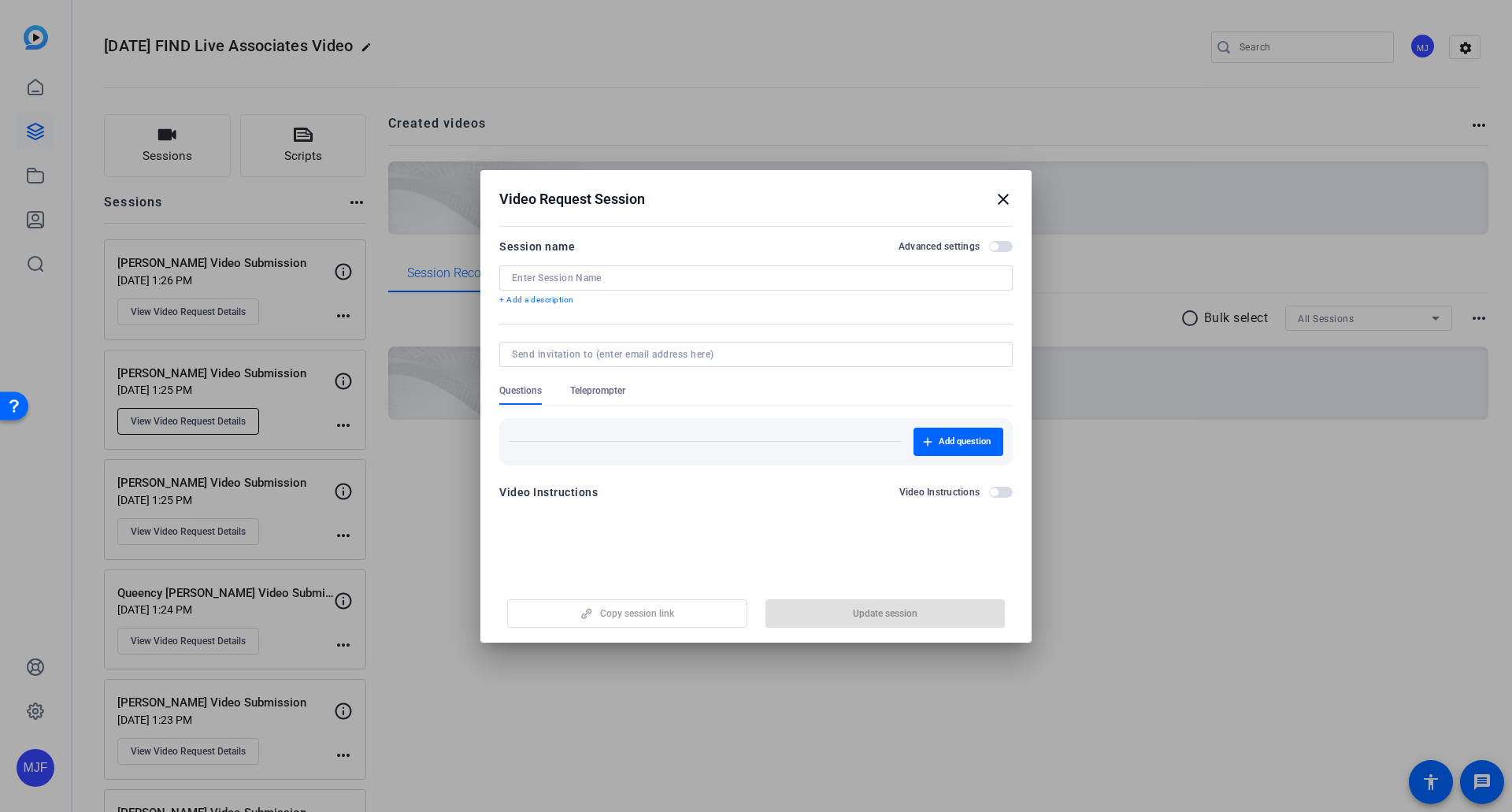
type input "[PERSON_NAME] Video Submission"
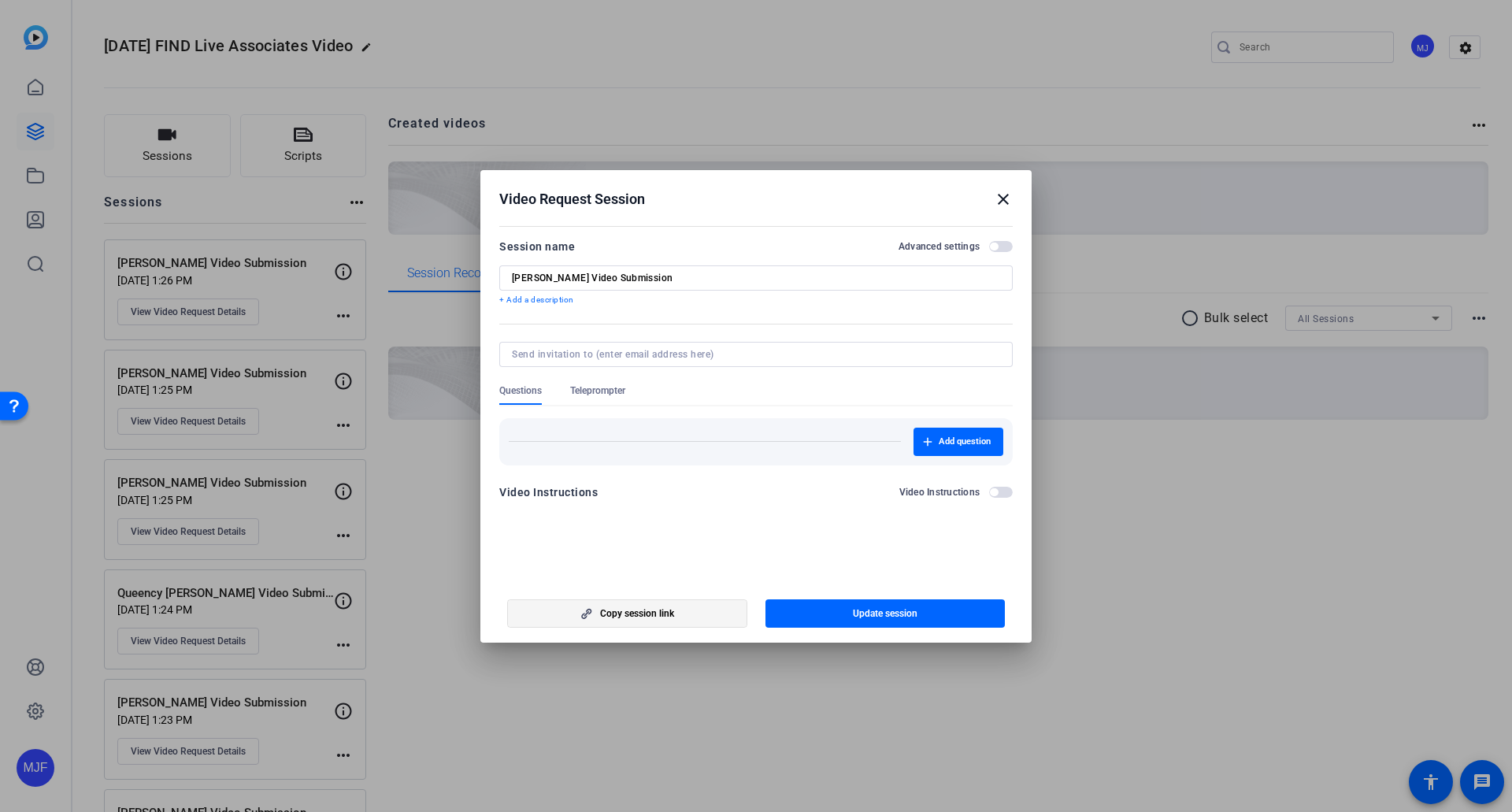
click at [589, 620] on span "button" at bounding box center [628, 613] width 239 height 38
click at [1006, 199] on mat-icon "close" at bounding box center [1003, 199] width 19 height 19
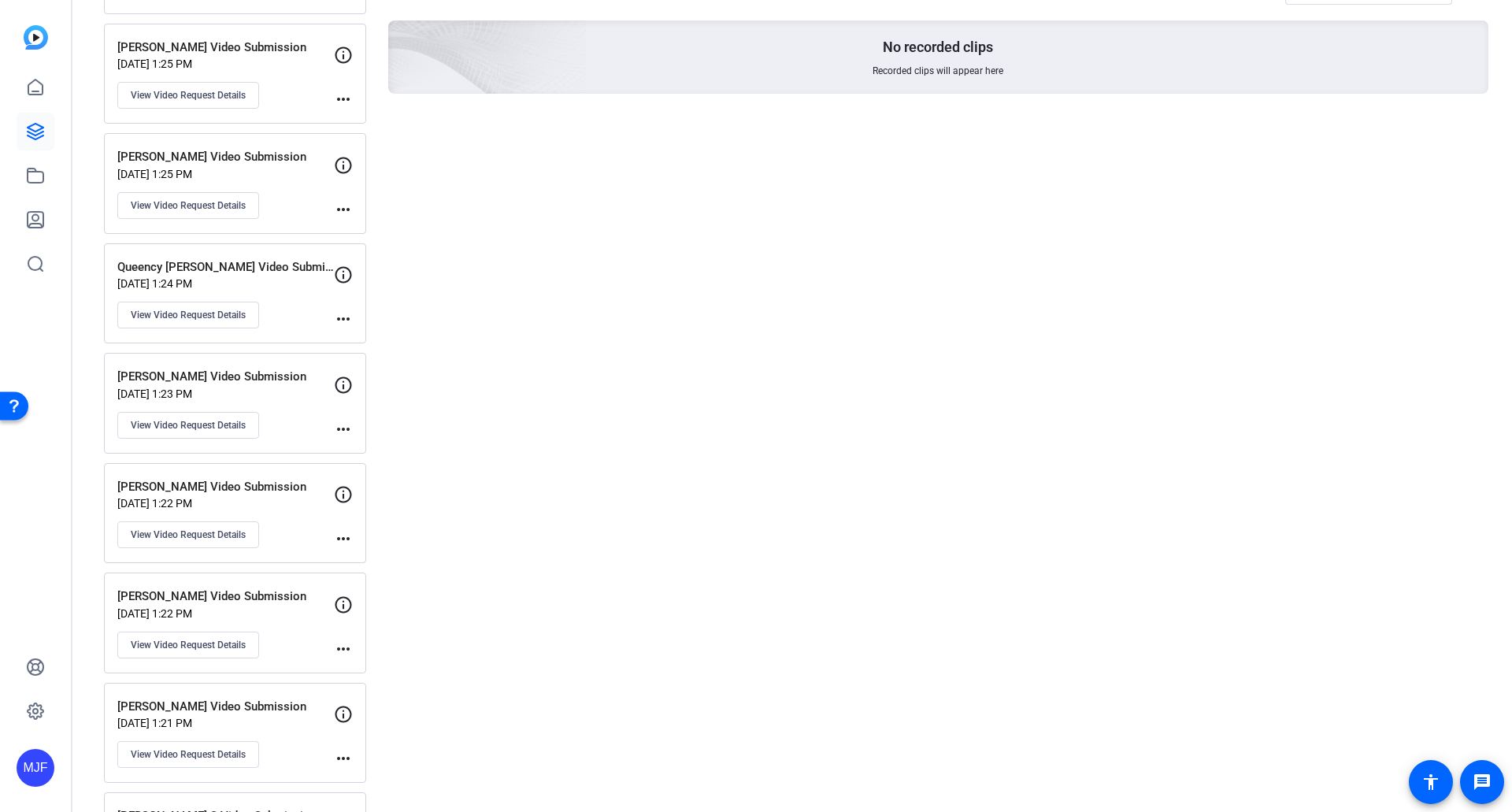
scroll to position [536, 0]
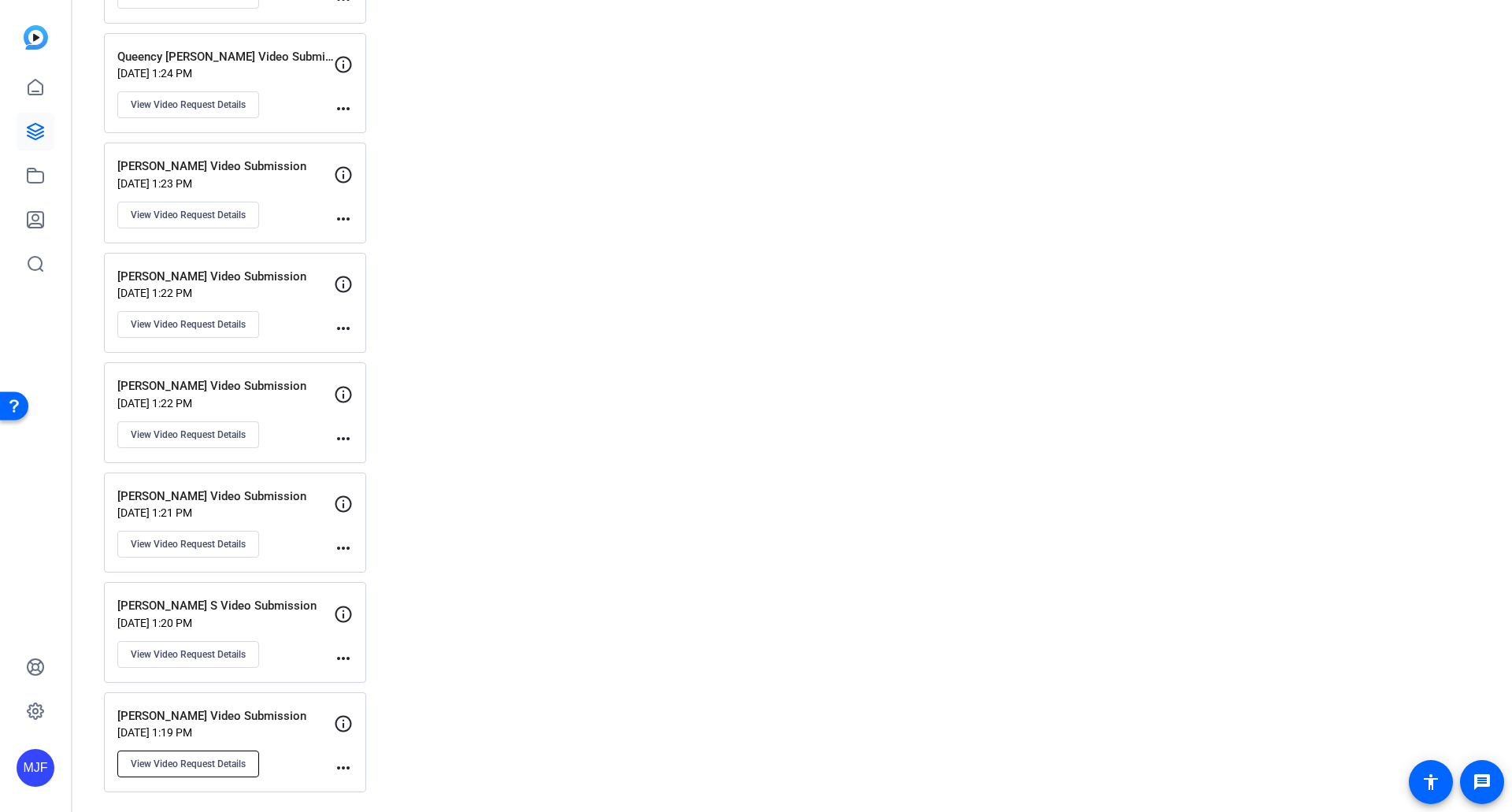
click at [242, 761] on span "View Video Request Details" at bounding box center [188, 764] width 115 height 13
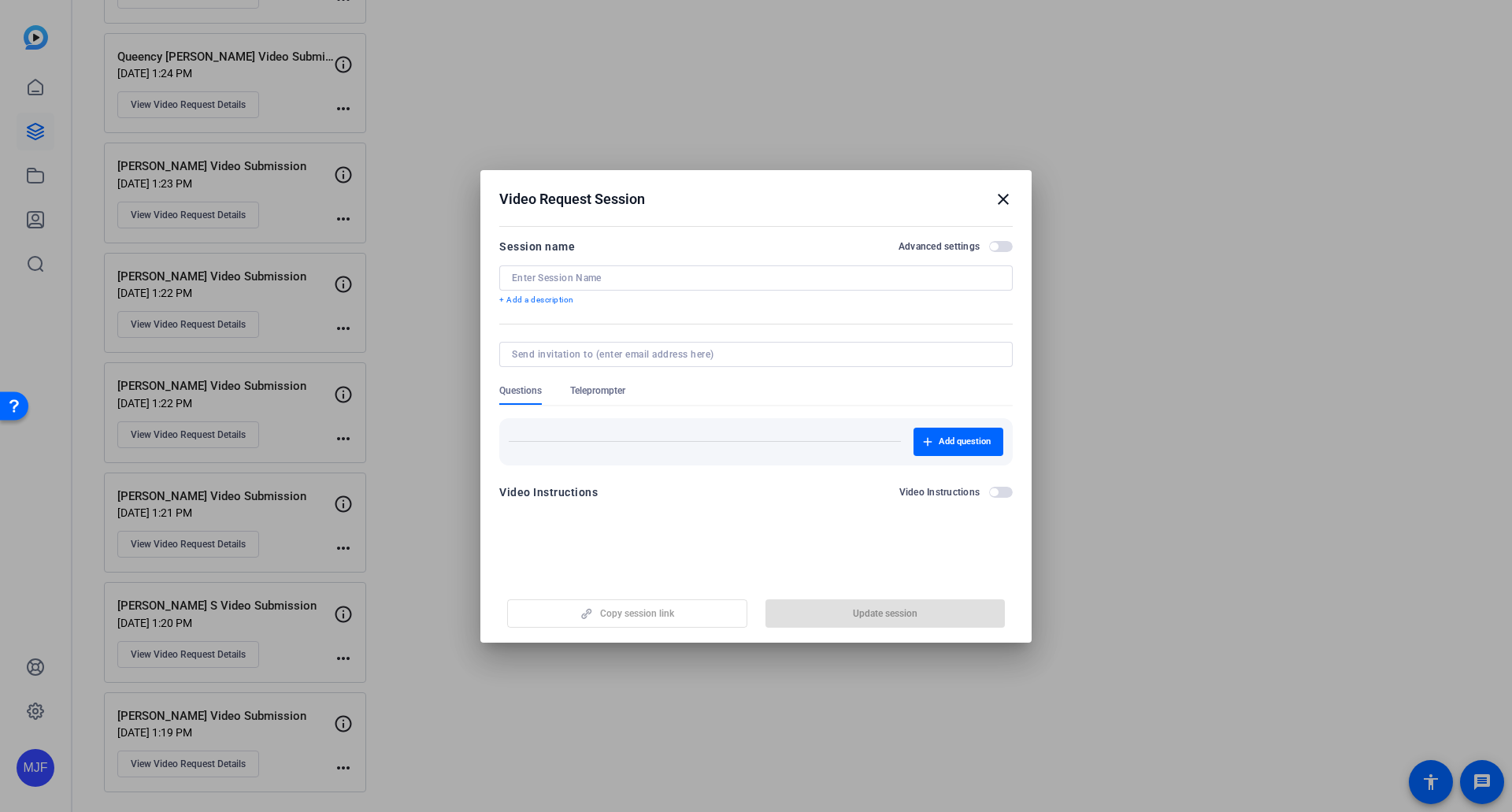
type input "[PERSON_NAME] Video Submission"
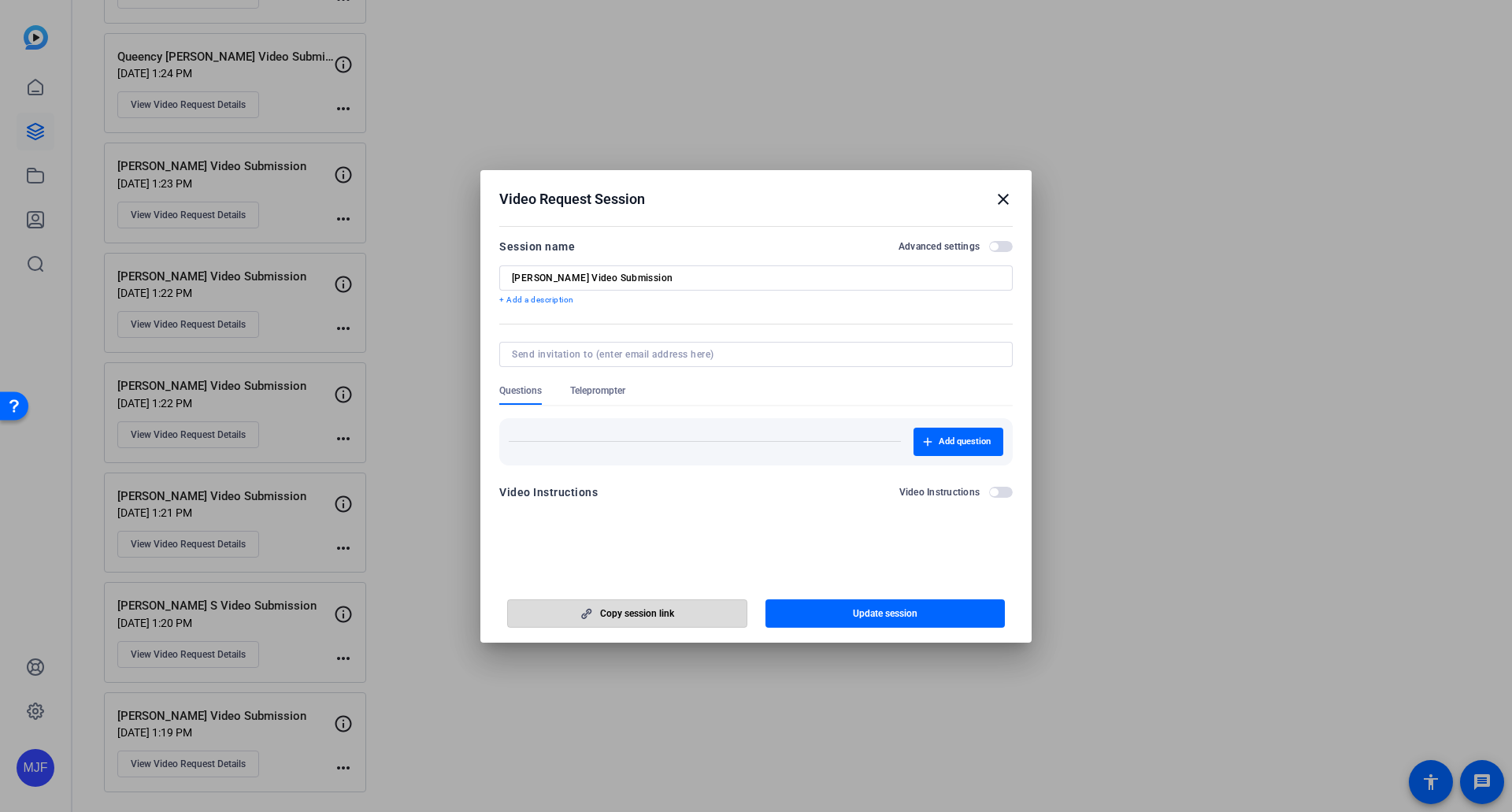
click at [643, 607] on span "Copy session link" at bounding box center [637, 613] width 74 height 13
click at [1013, 203] on h2 "Video Request Session close" at bounding box center [756, 196] width 551 height 51
click at [1004, 200] on mat-icon "close" at bounding box center [1003, 199] width 19 height 19
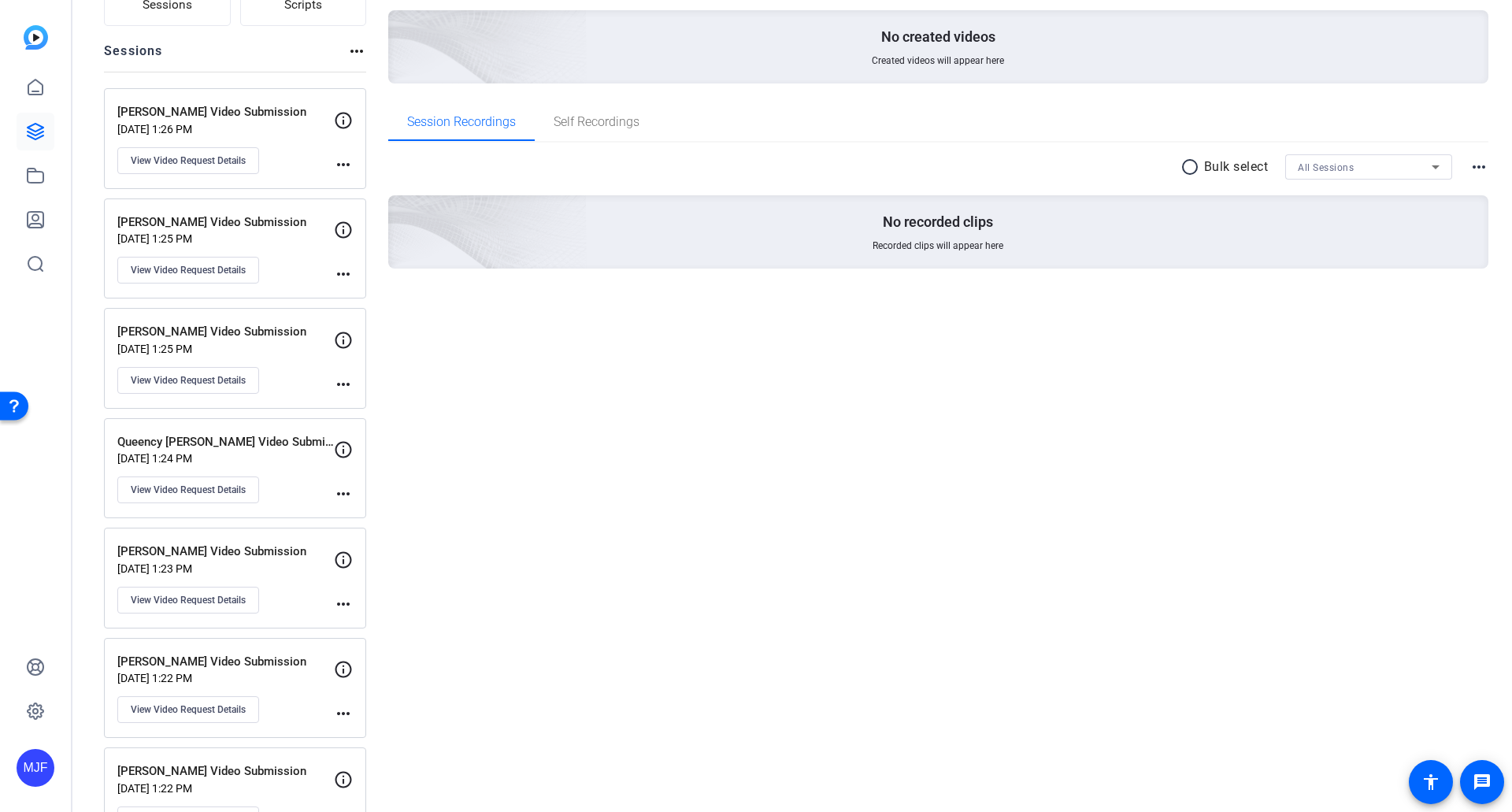
scroll to position [0, 0]
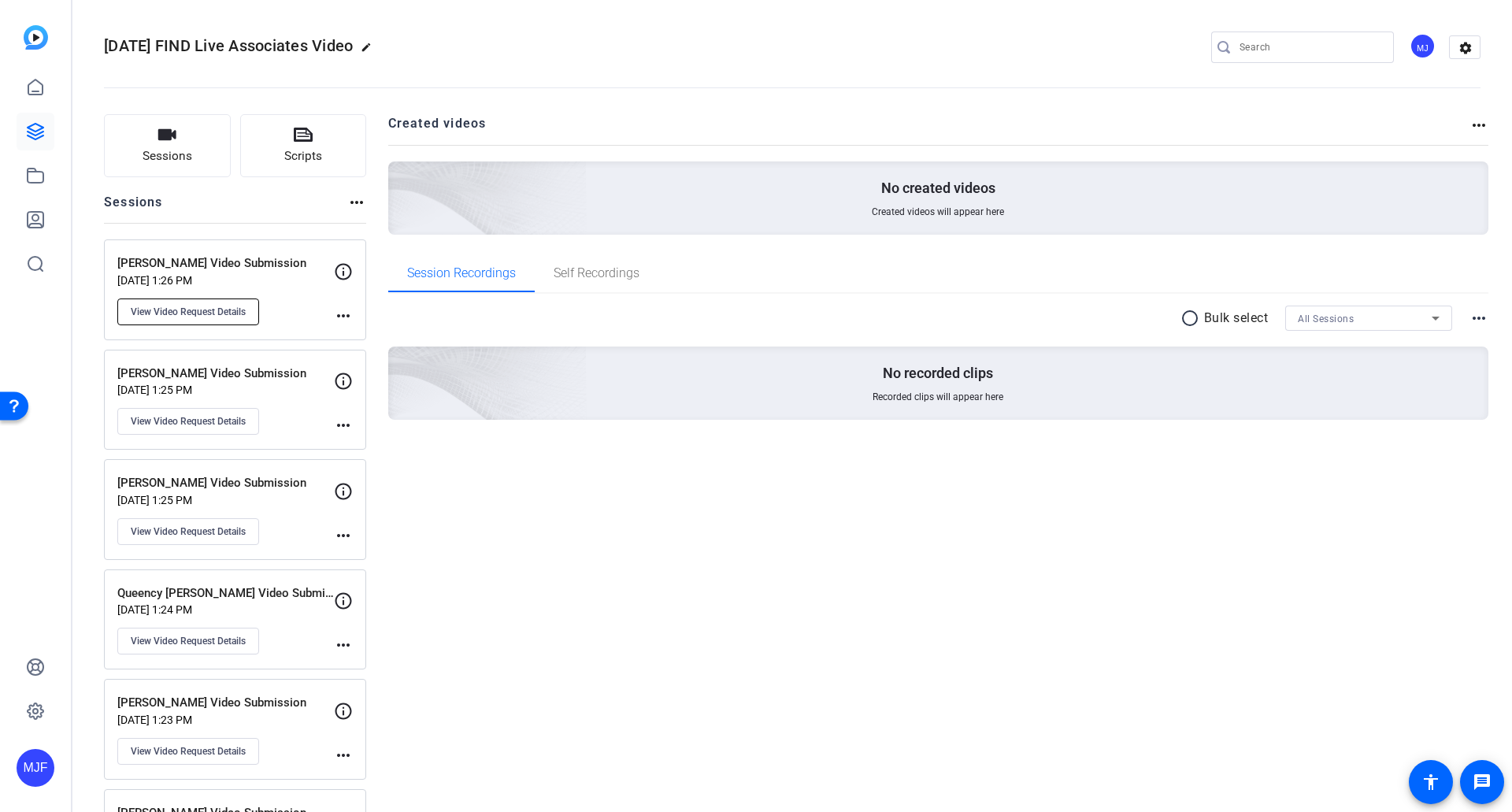
click at [222, 314] on span "View Video Request Details" at bounding box center [188, 312] width 115 height 13
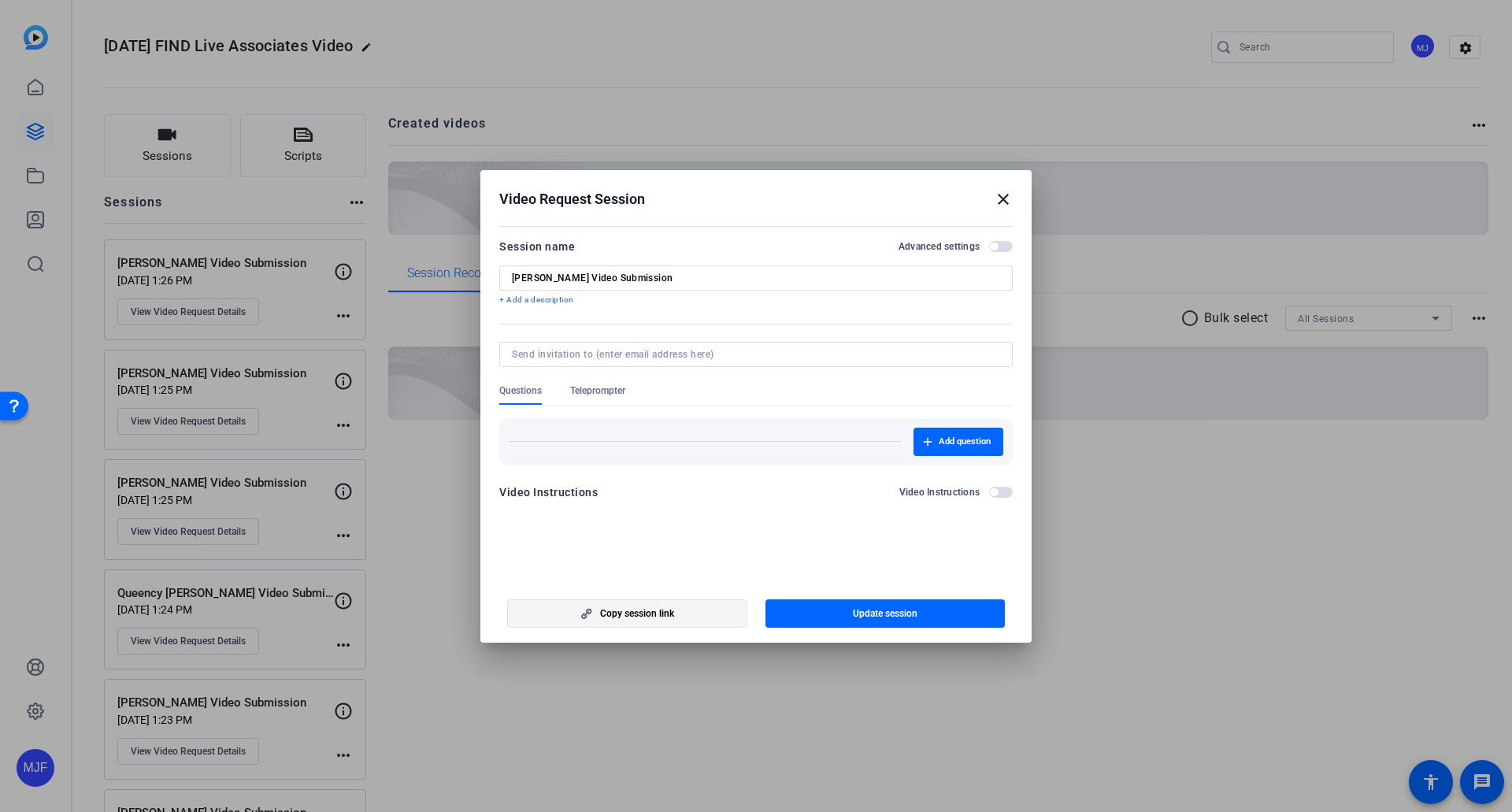
click at [645, 613] on span "Copy session link" at bounding box center [637, 613] width 74 height 13
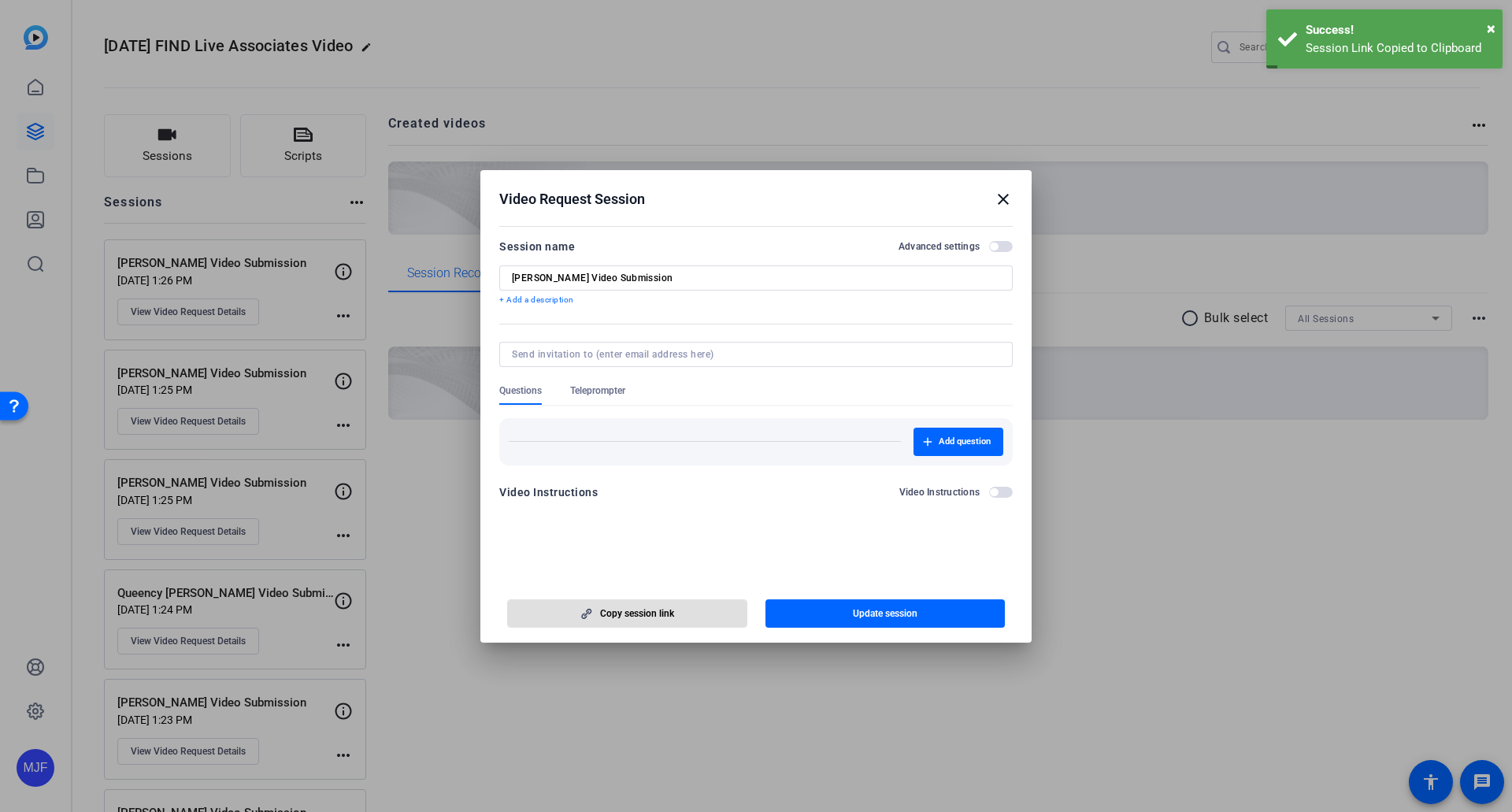
click at [652, 614] on span "Copy session link" at bounding box center [637, 613] width 74 height 13
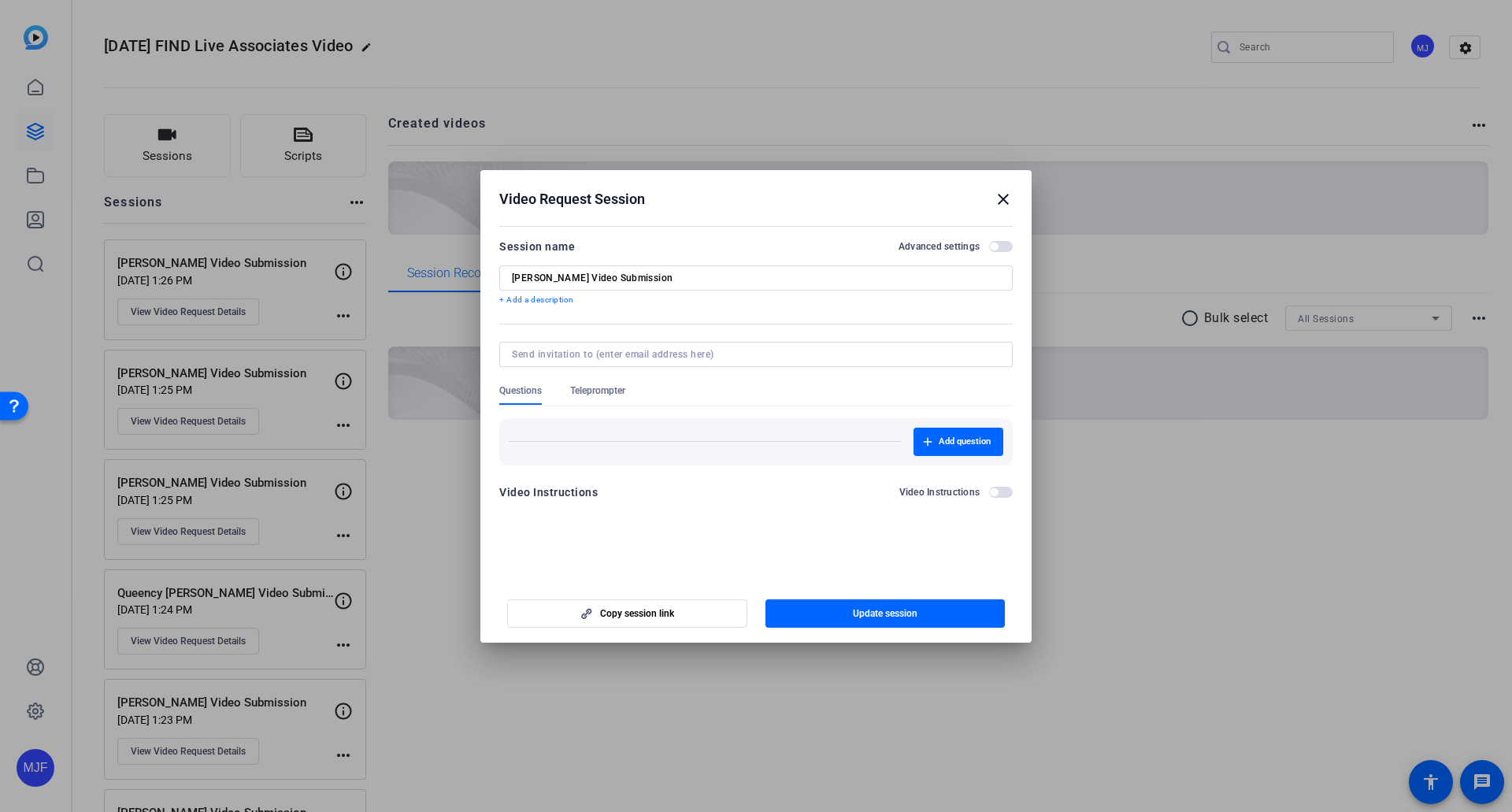
click at [1001, 198] on mat-icon "close" at bounding box center [1003, 199] width 19 height 19
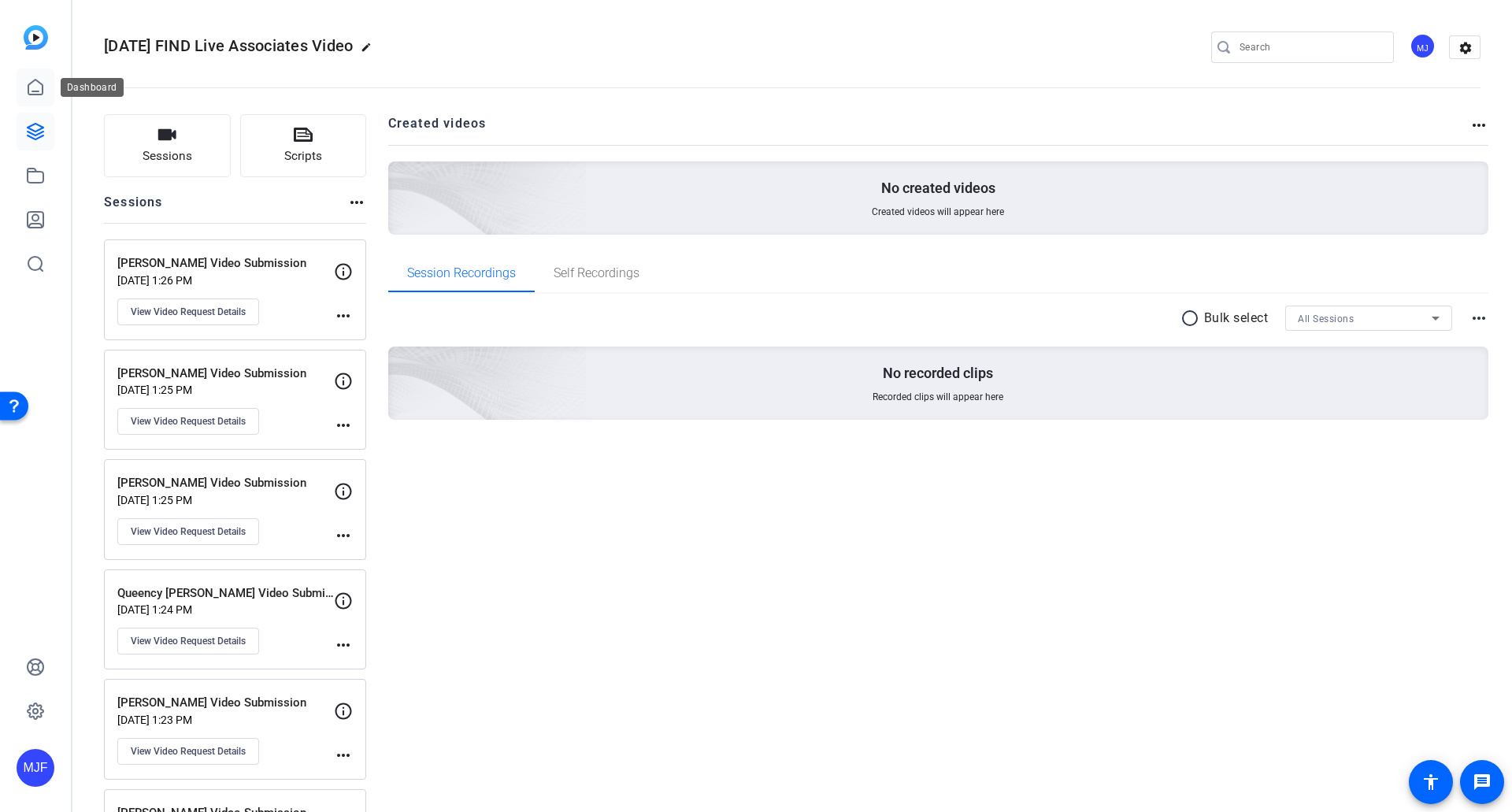
click at [31, 95] on icon at bounding box center [35, 87] width 14 height 15
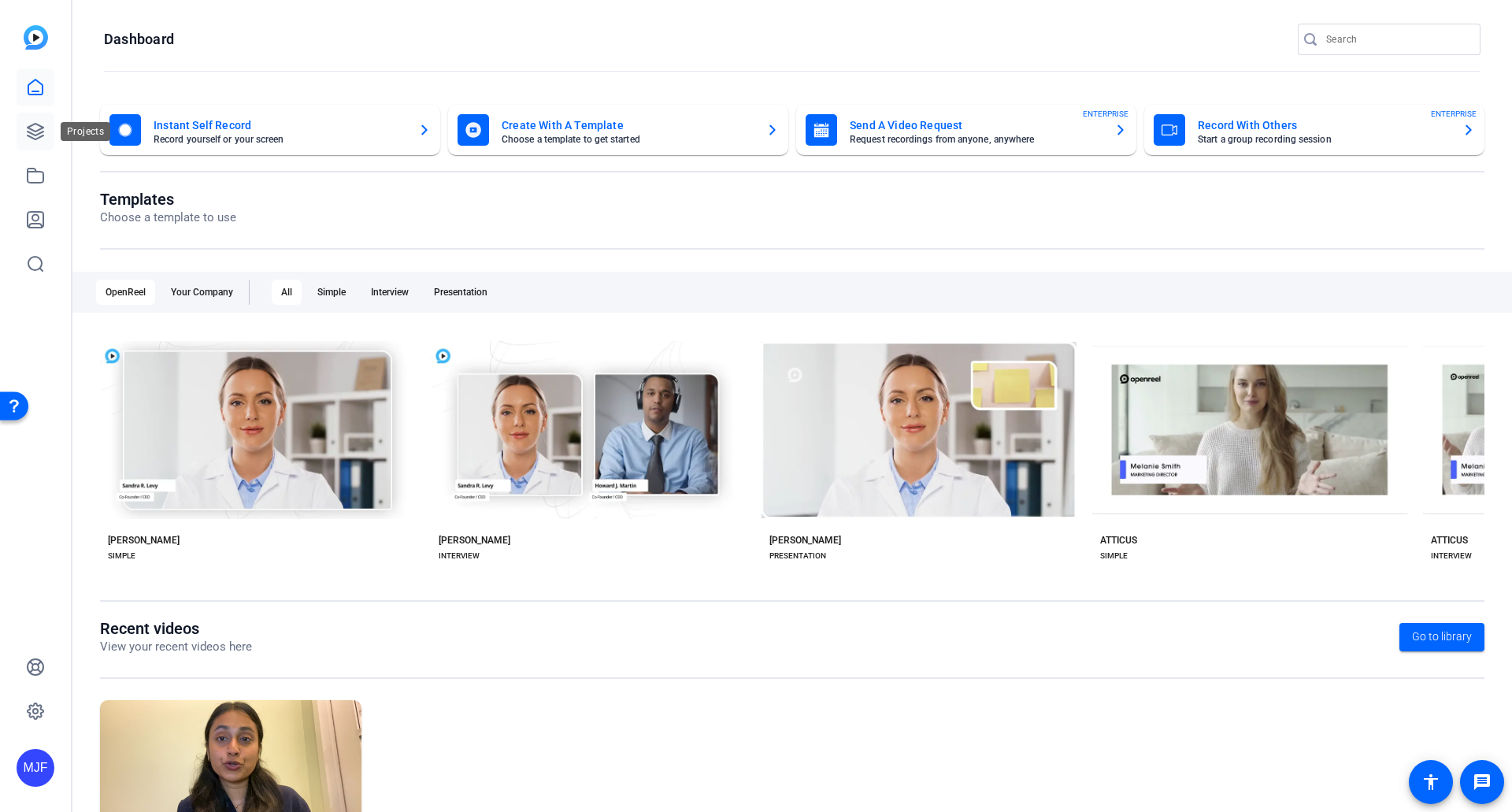
click at [41, 117] on link at bounding box center [35, 131] width 38 height 38
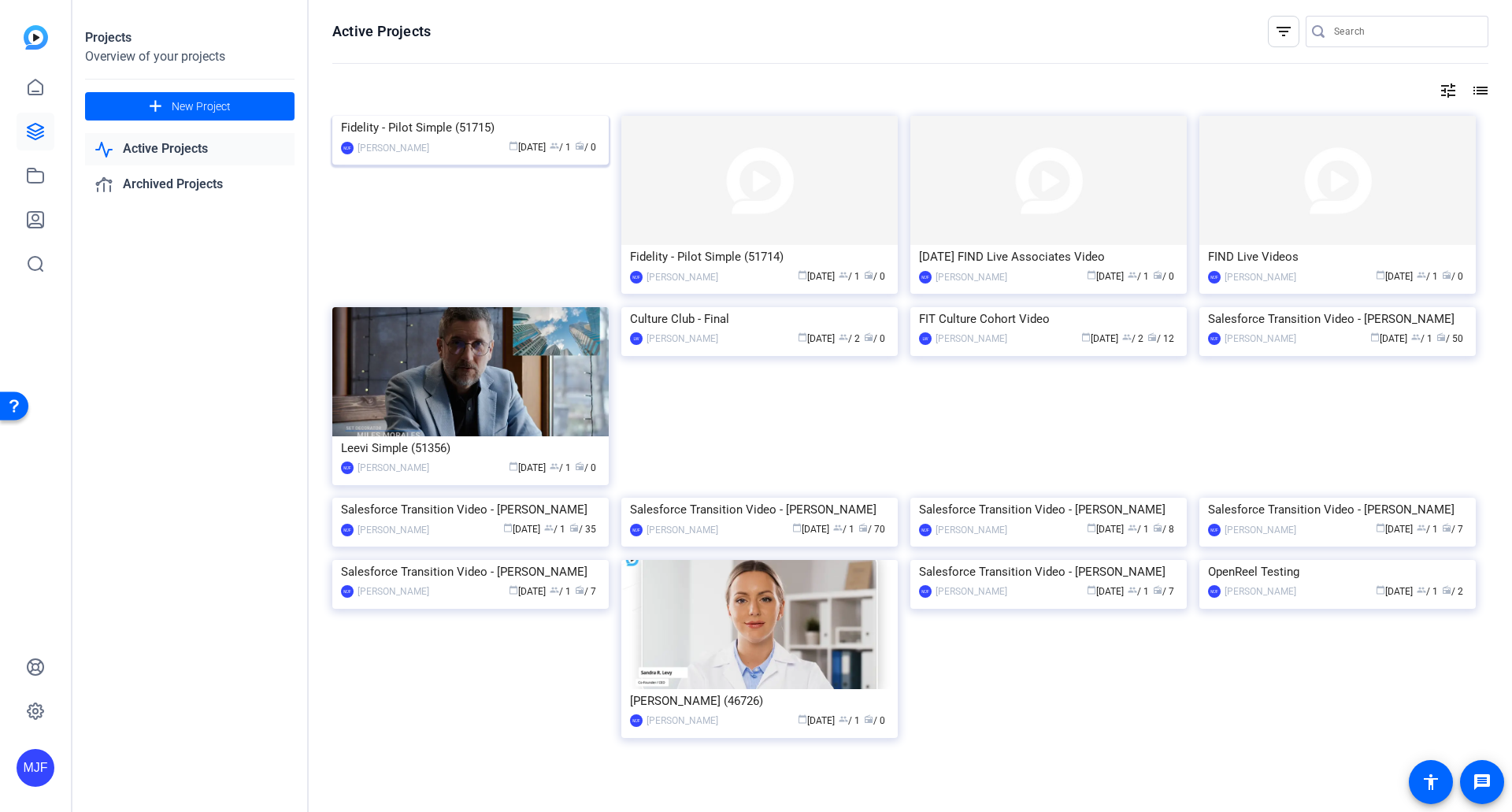
click at [446, 140] on div "Fidelity - Pilot Simple (51715)" at bounding box center [471, 128] width 259 height 24
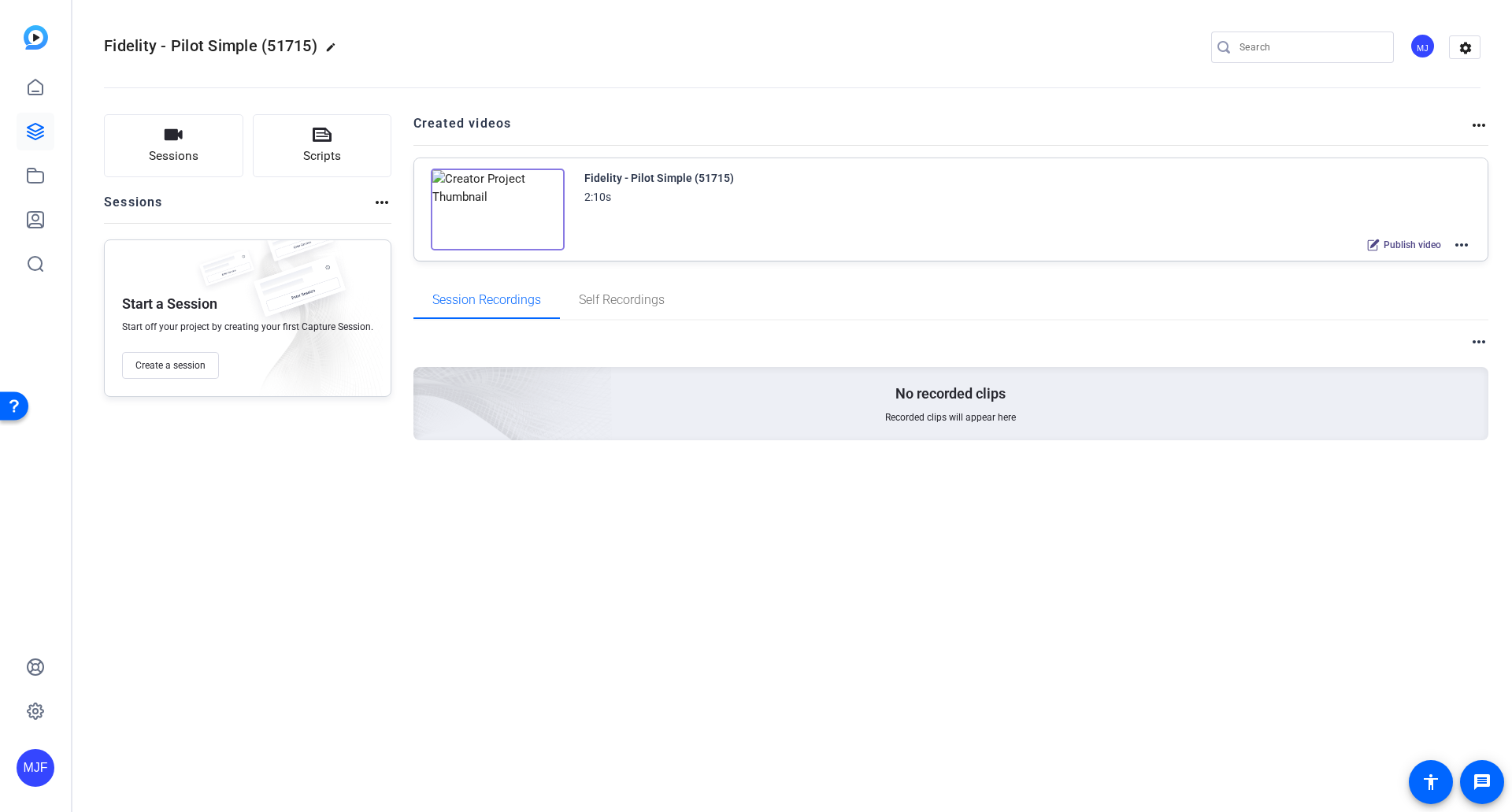
click at [1462, 246] on mat-icon "more_horiz" at bounding box center [1461, 245] width 19 height 19
click at [1448, 264] on span "Edit in Creator" at bounding box center [1403, 264] width 109 height 19
